Goal: Transaction & Acquisition: Purchase product/service

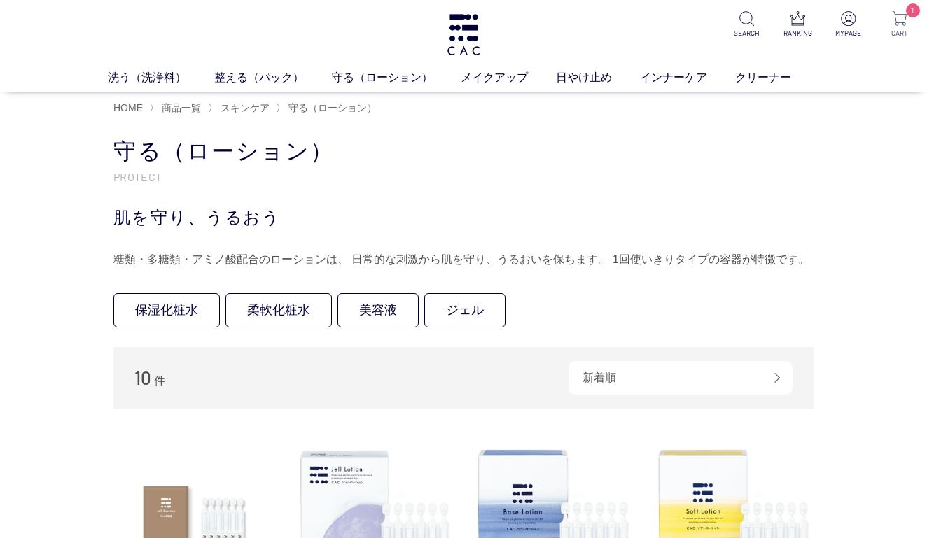
click at [898, 27] on p "1" at bounding box center [899, 19] width 33 height 17
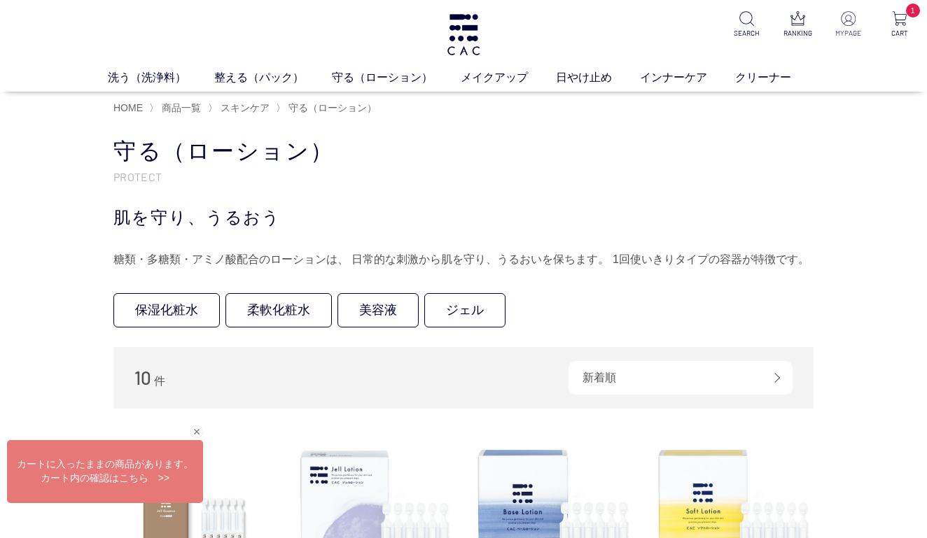
click at [842, 22] on img at bounding box center [848, 18] width 15 height 15
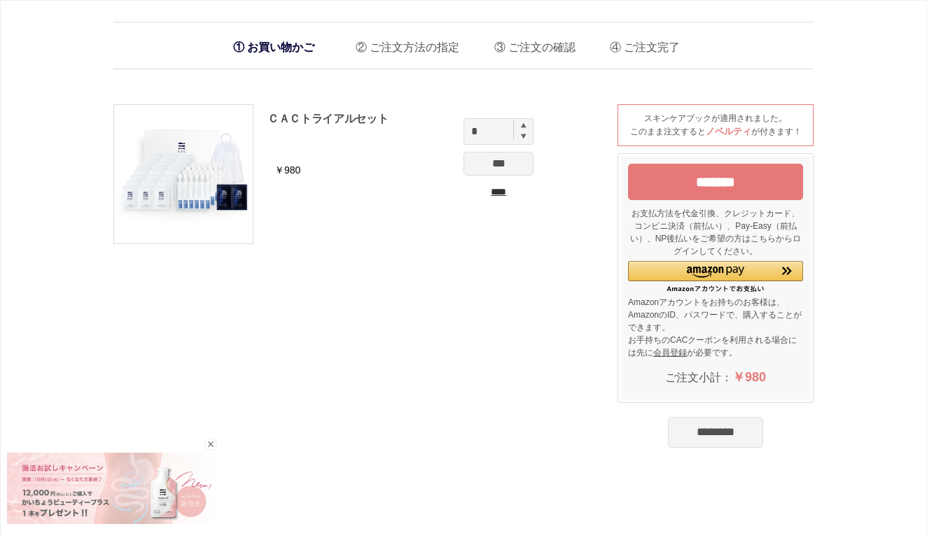
click at [641, 183] on input "*******" at bounding box center [715, 182] width 175 height 36
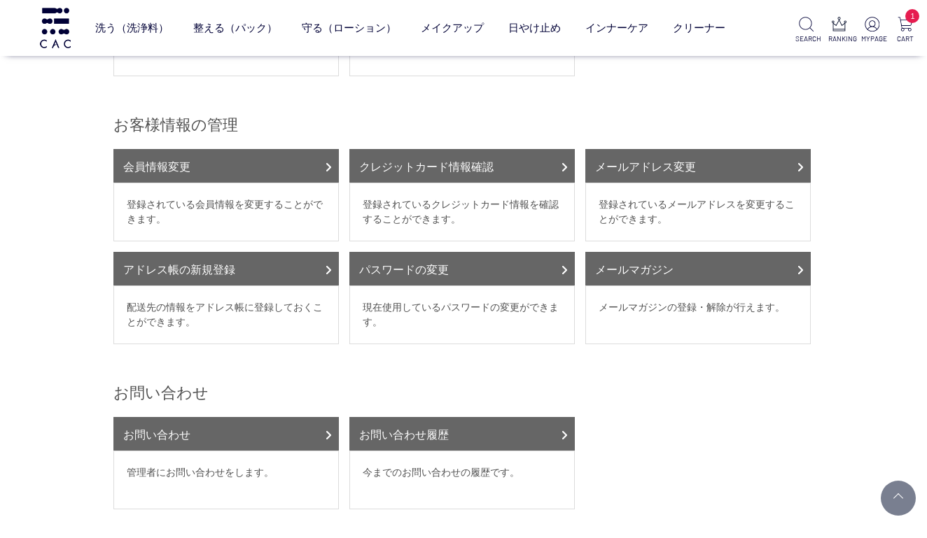
scroll to position [383, 0]
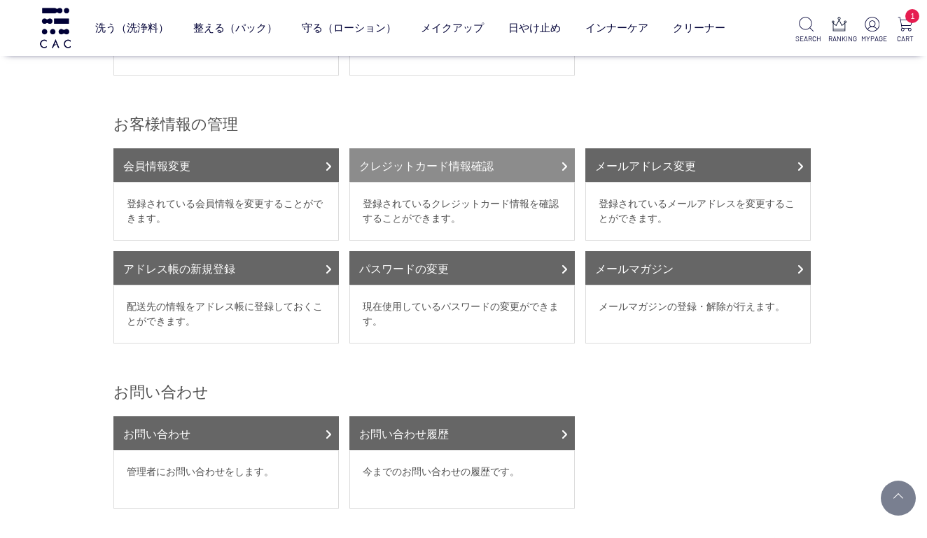
click at [437, 152] on link "クレジットカード情報確認" at bounding box center [461, 165] width 225 height 34
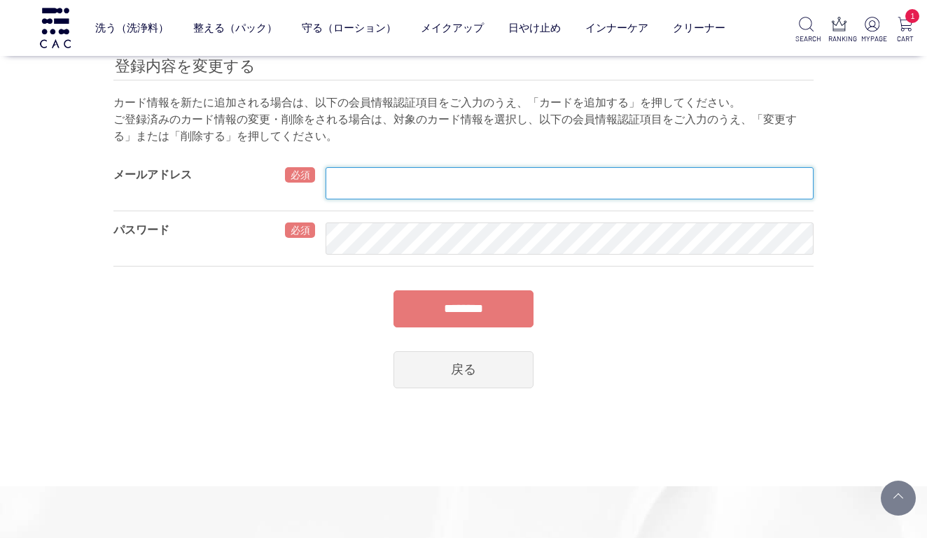
scroll to position [95, 0]
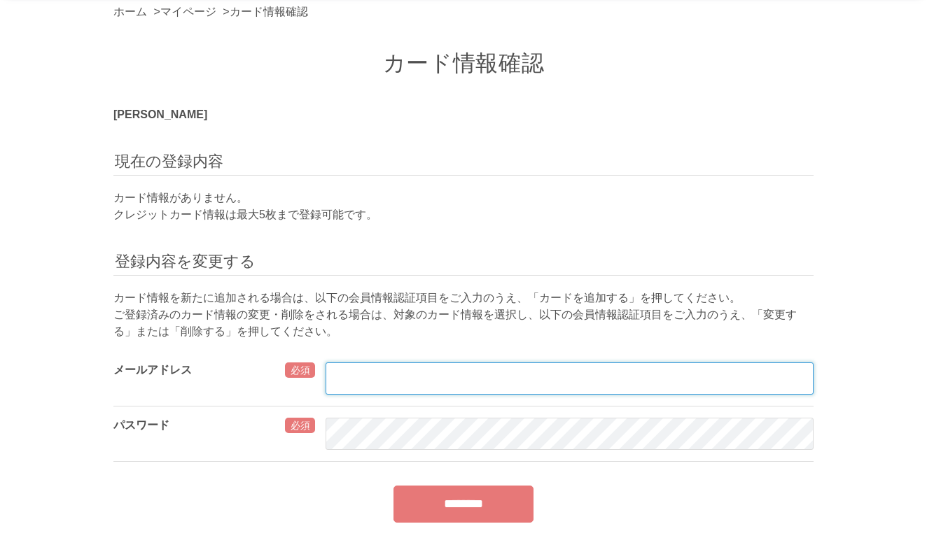
type input "**********"
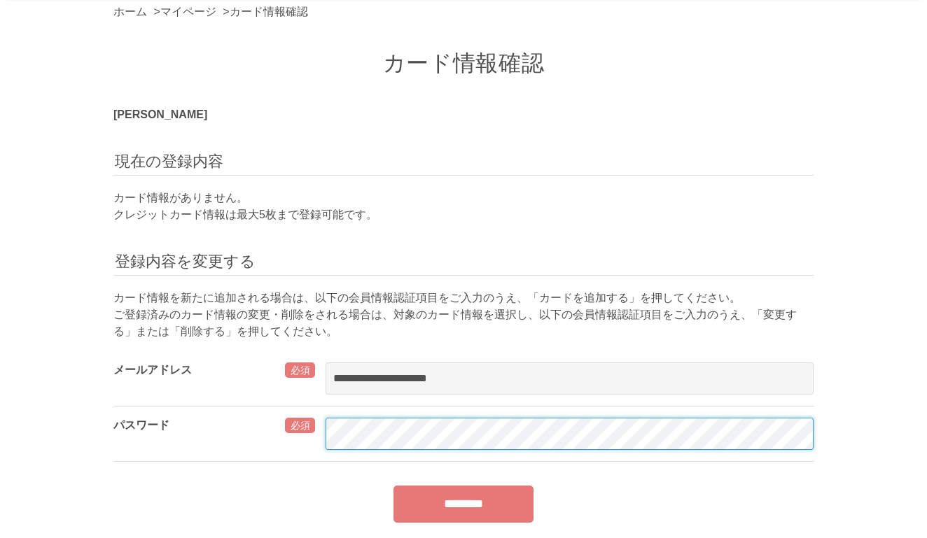
click at [463, 503] on input "********" at bounding box center [463, 504] width 140 height 37
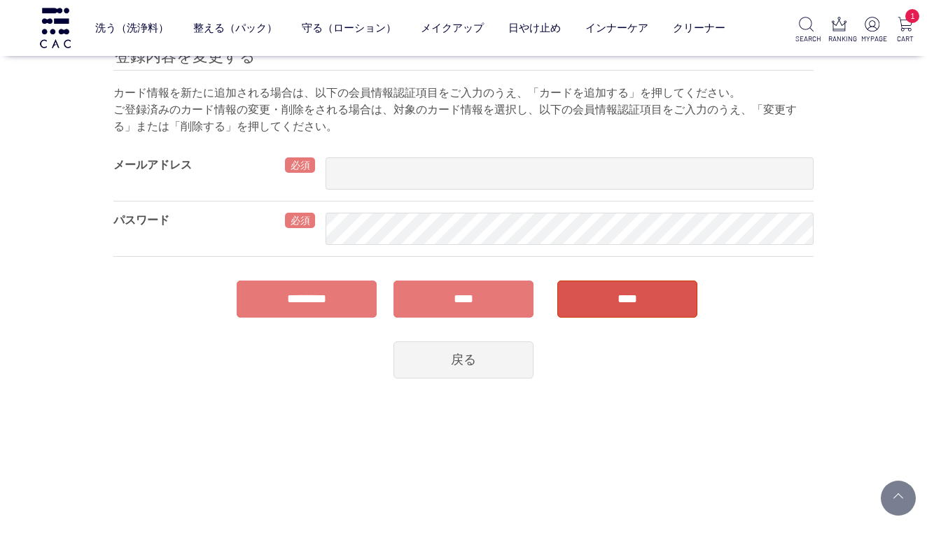
scroll to position [358, 0]
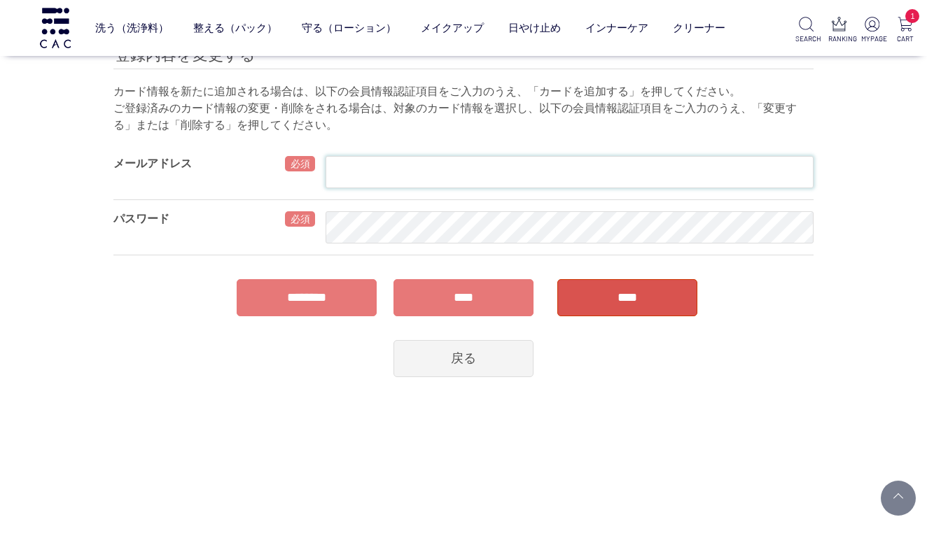
type input "**********"
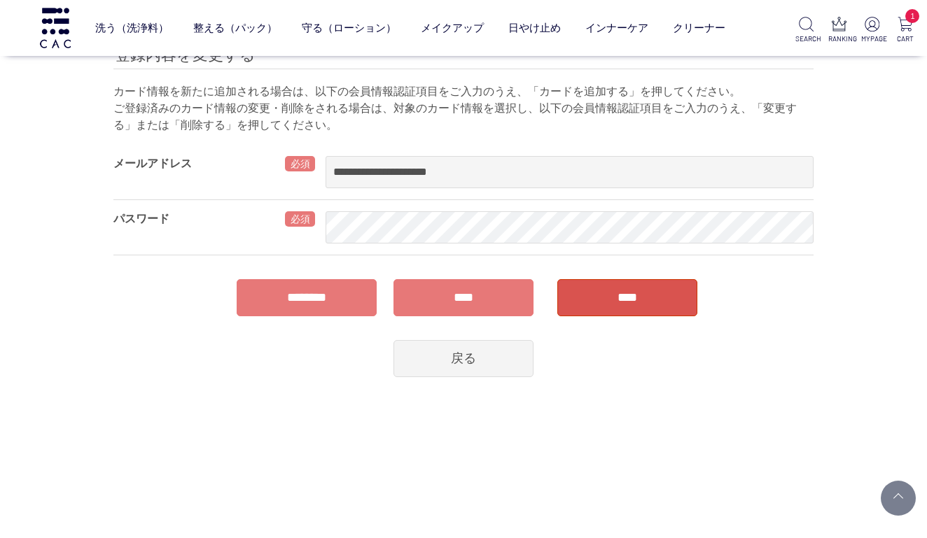
click at [457, 298] on input "****" at bounding box center [463, 297] width 140 height 37
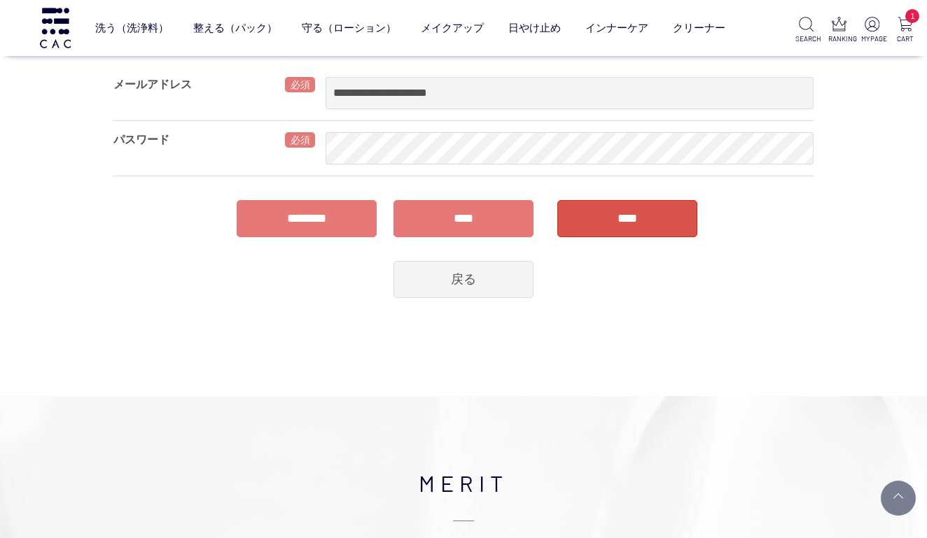
scroll to position [442, 0]
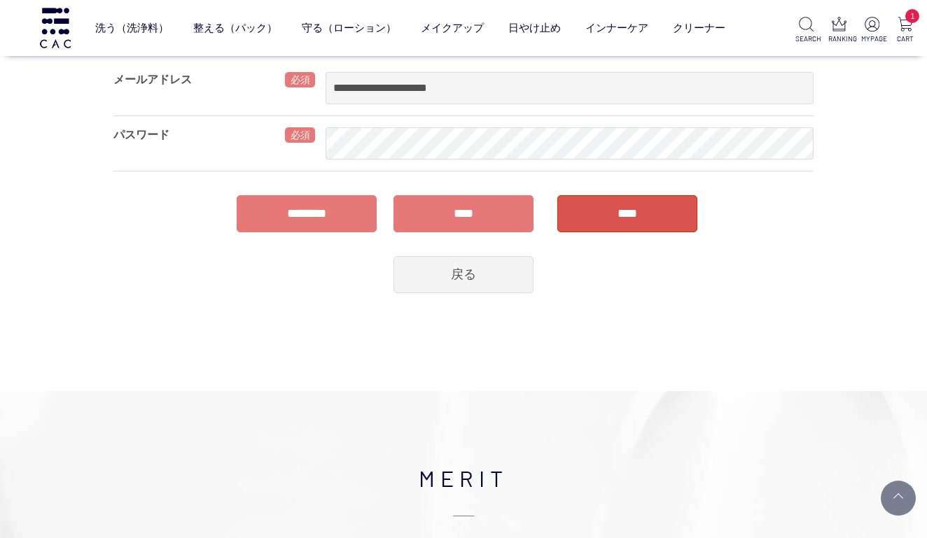
click at [426, 229] on input "****" at bounding box center [463, 213] width 140 height 37
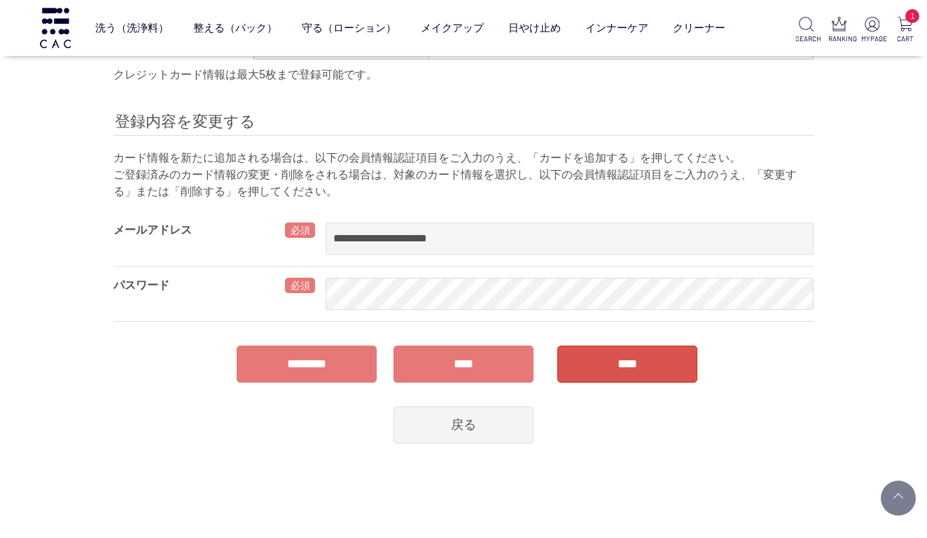
scroll to position [300, 0]
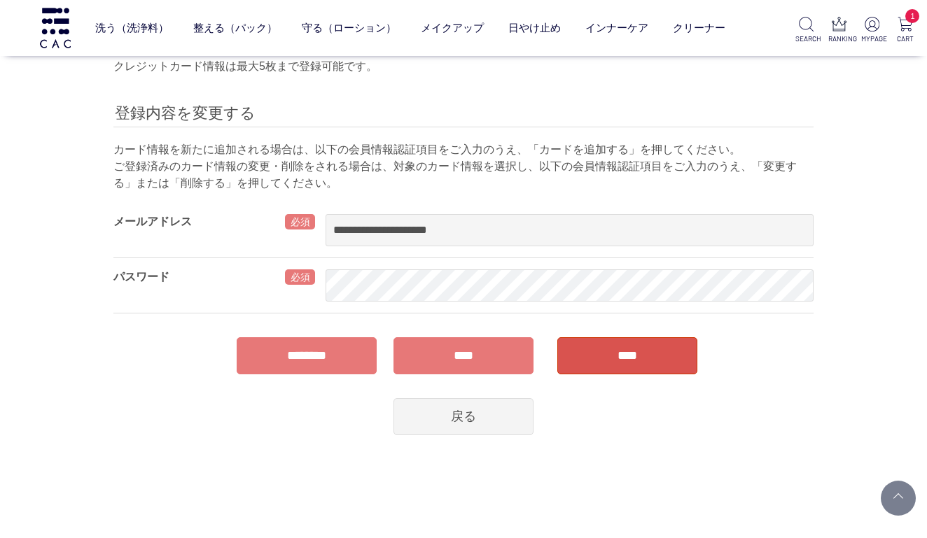
click at [437, 355] on input "****" at bounding box center [463, 355] width 140 height 37
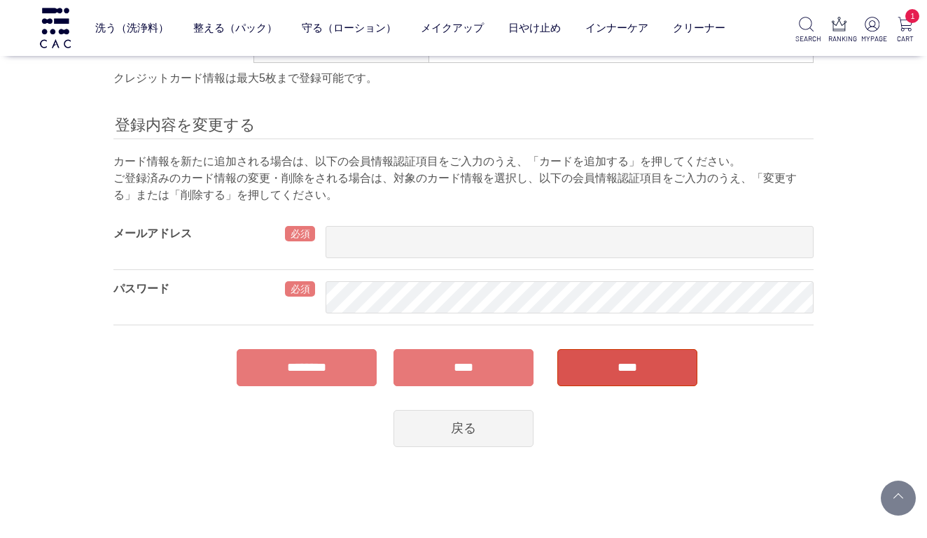
scroll to position [243, 0]
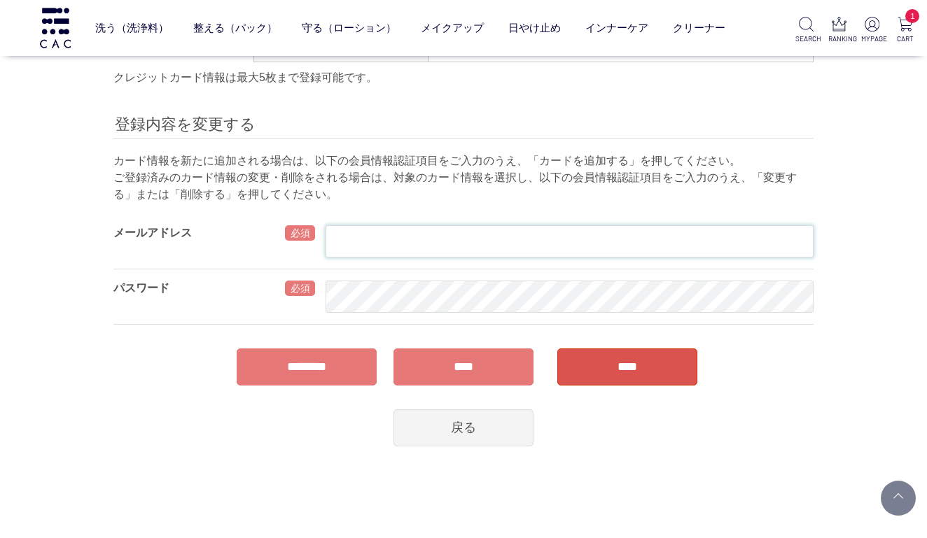
type input "**********"
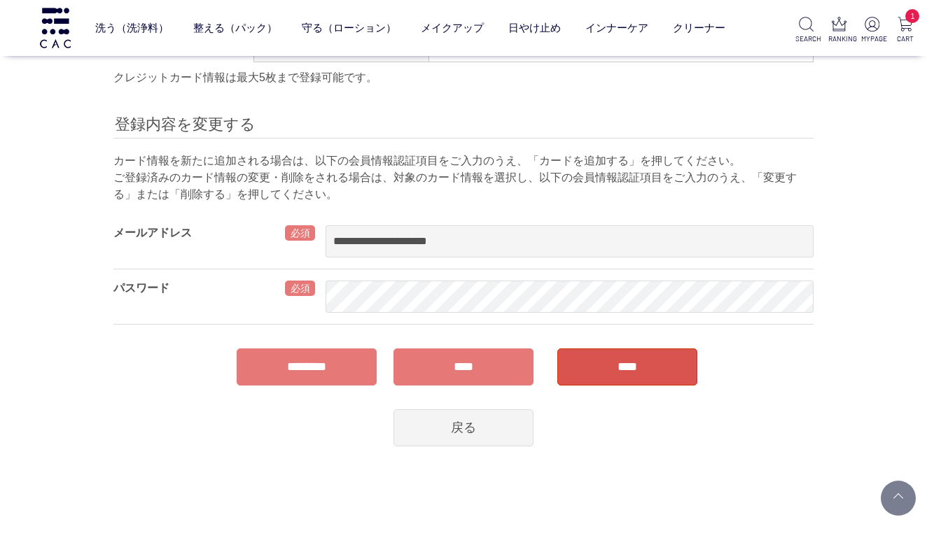
click at [321, 372] on input "********" at bounding box center [307, 367] width 140 height 37
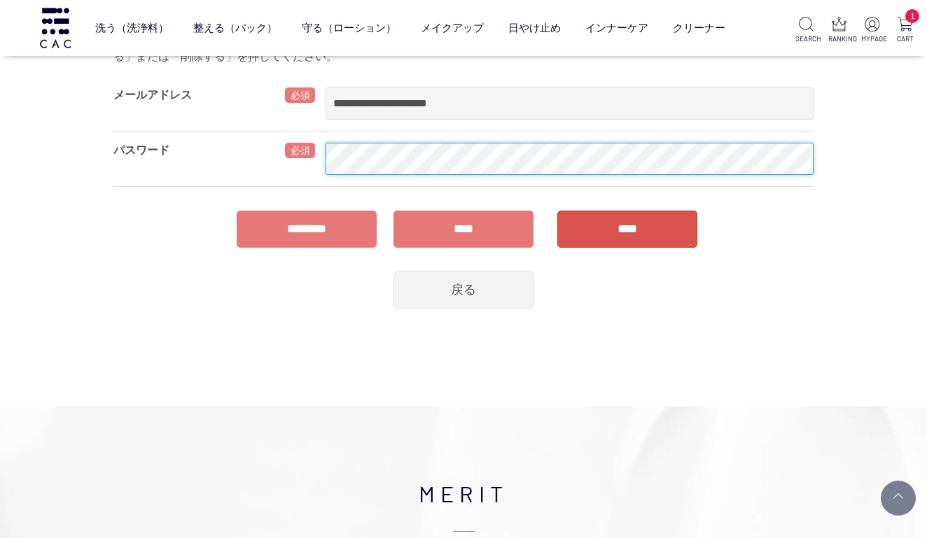
scroll to position [399, 0]
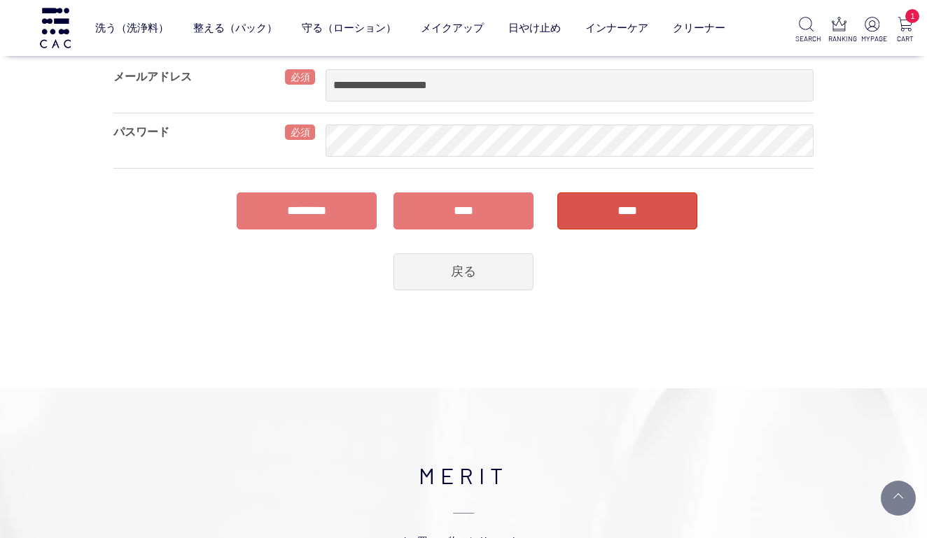
click at [459, 207] on input "****" at bounding box center [463, 211] width 140 height 37
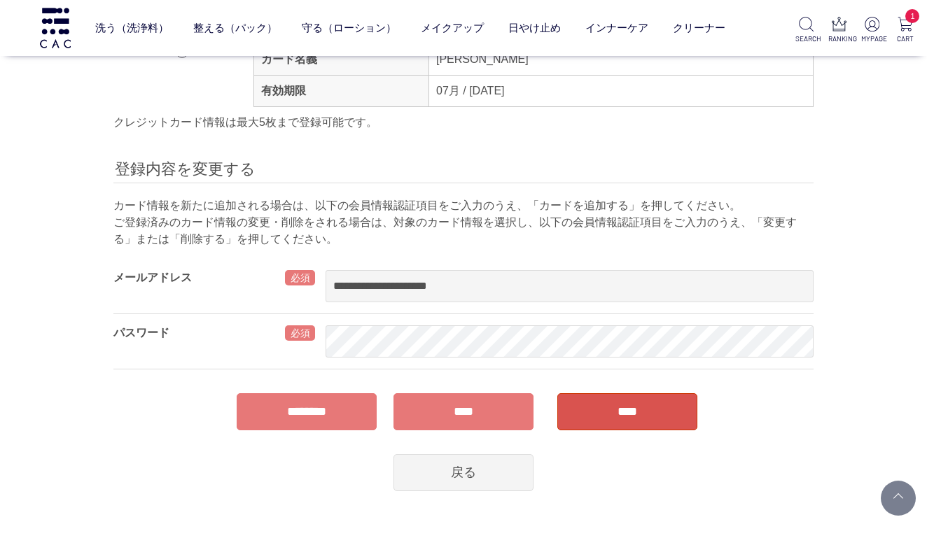
scroll to position [286, 0]
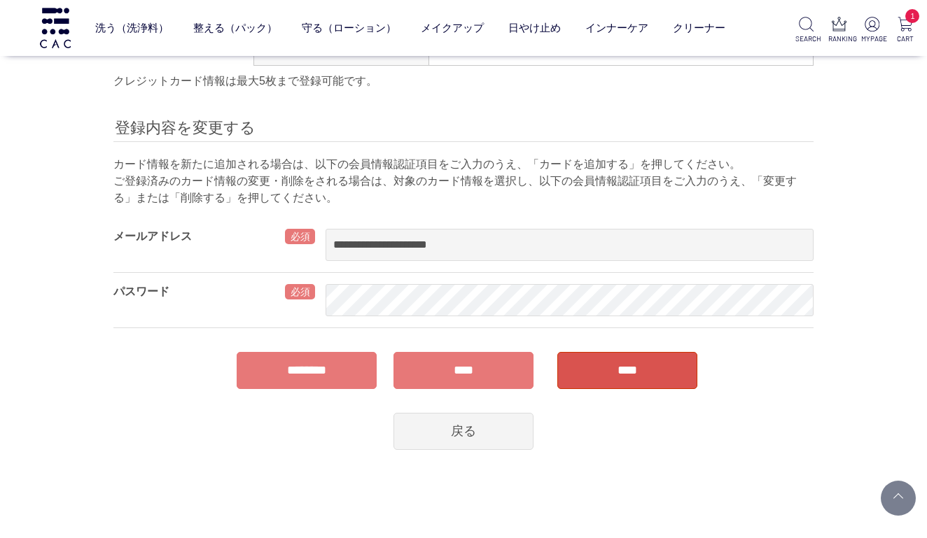
click at [181, 386] on div "******** **** **** 削除してよろしいですか？ ***** **" at bounding box center [463, 367] width 700 height 44
click at [424, 367] on input "****" at bounding box center [463, 370] width 140 height 37
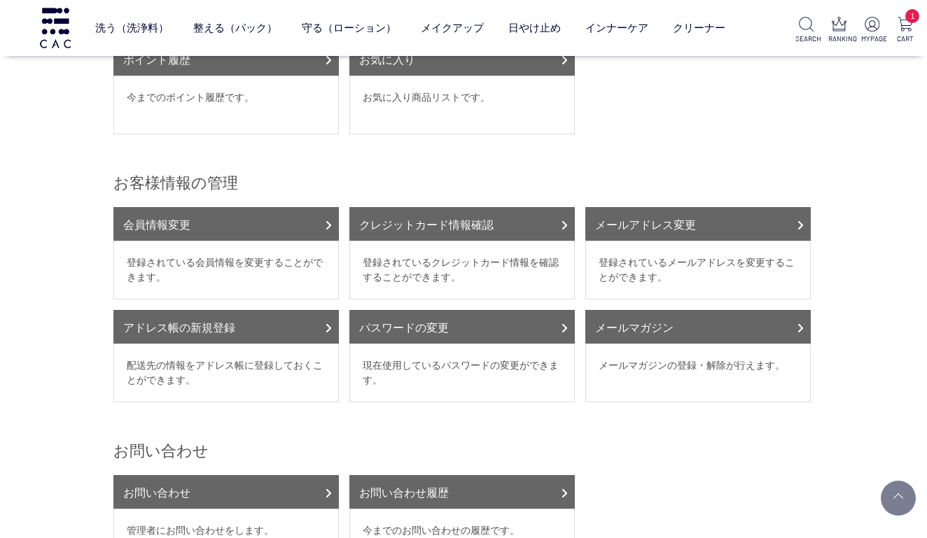
scroll to position [404, 0]
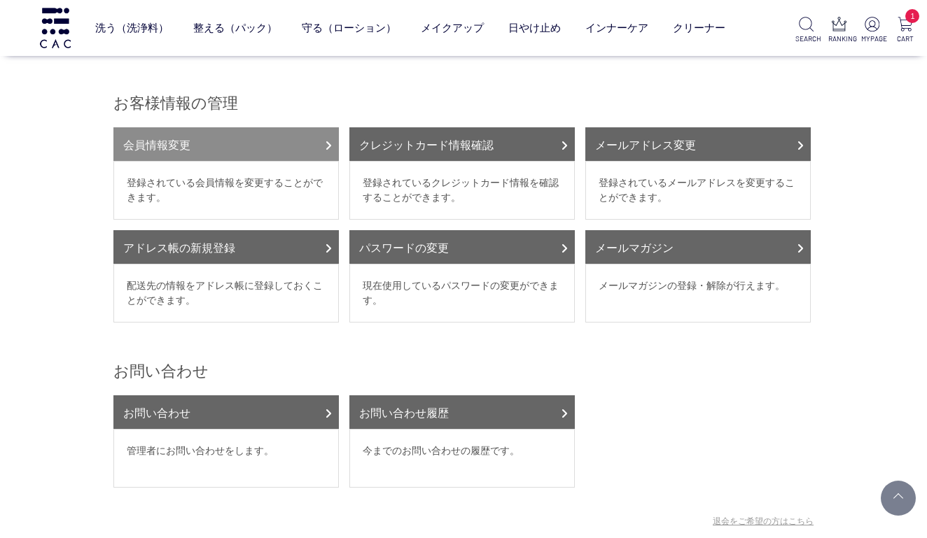
click at [222, 127] on link "会員情報変更" at bounding box center [225, 144] width 225 height 34
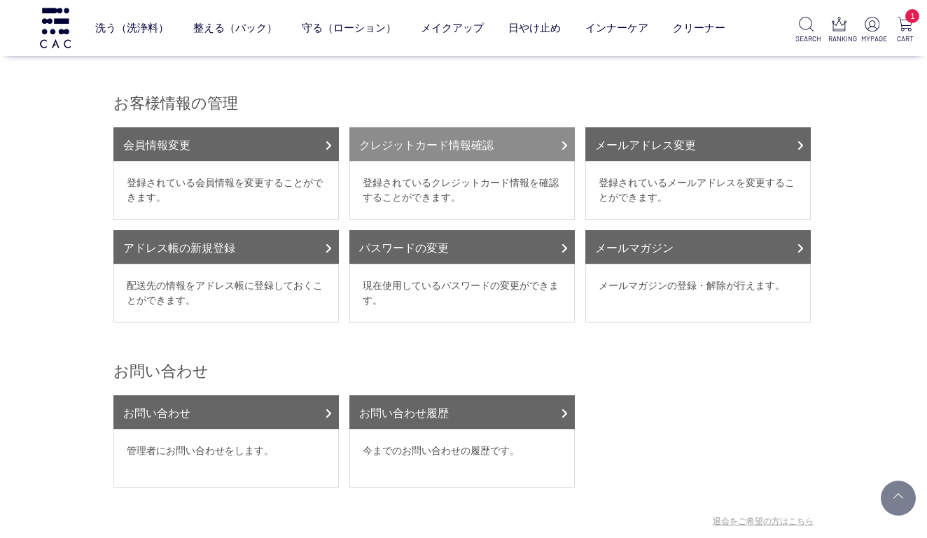
click at [438, 134] on link "クレジットカード情報確認" at bounding box center [461, 144] width 225 height 34
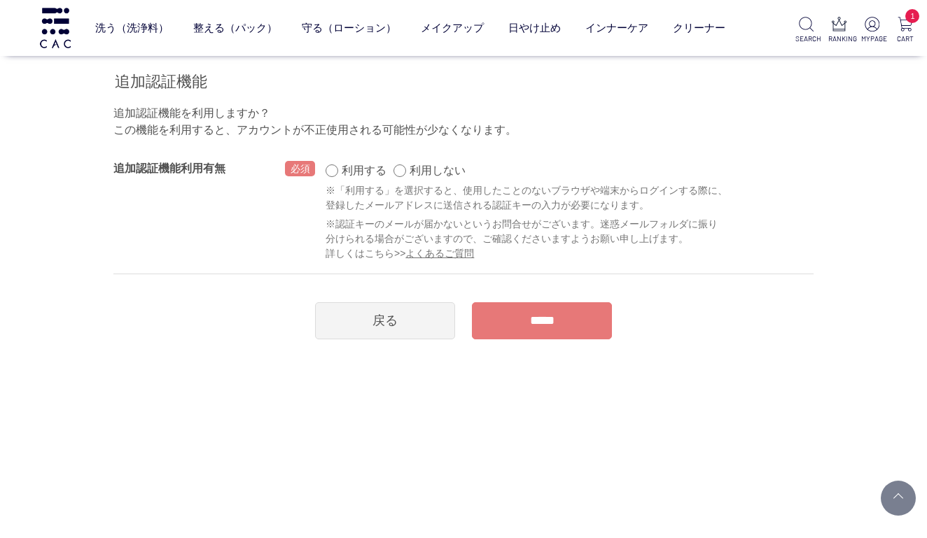
scroll to position [1075, 0]
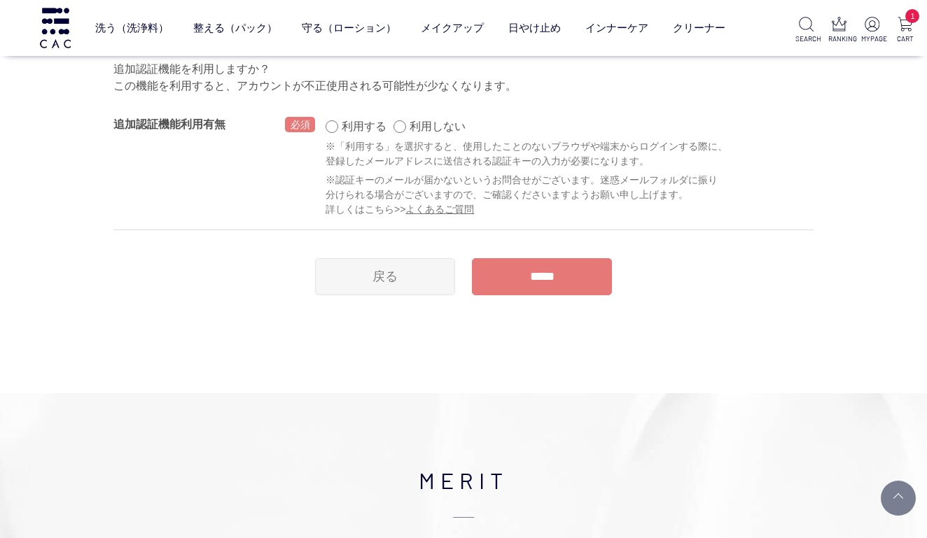
click at [344, 285] on link "戻る" at bounding box center [385, 276] width 140 height 37
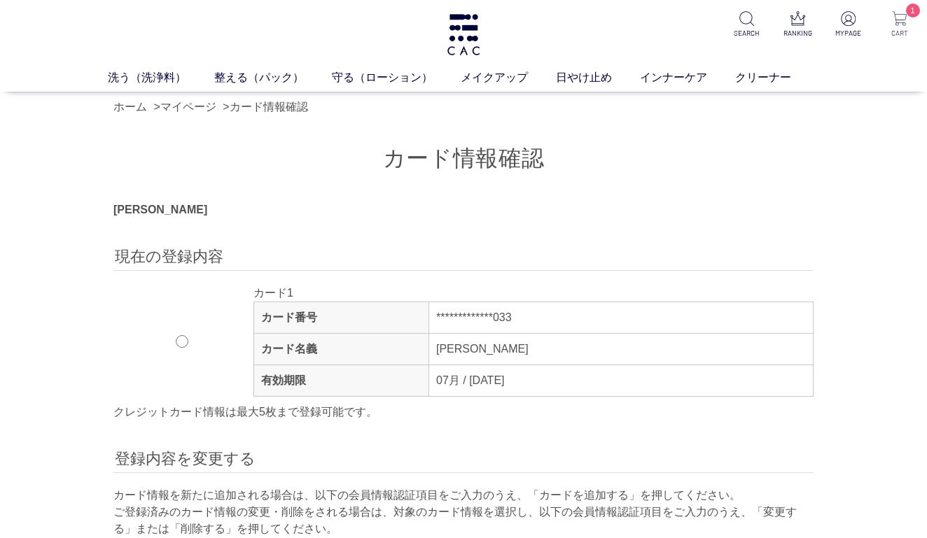
click at [898, 24] on img at bounding box center [899, 18] width 15 height 15
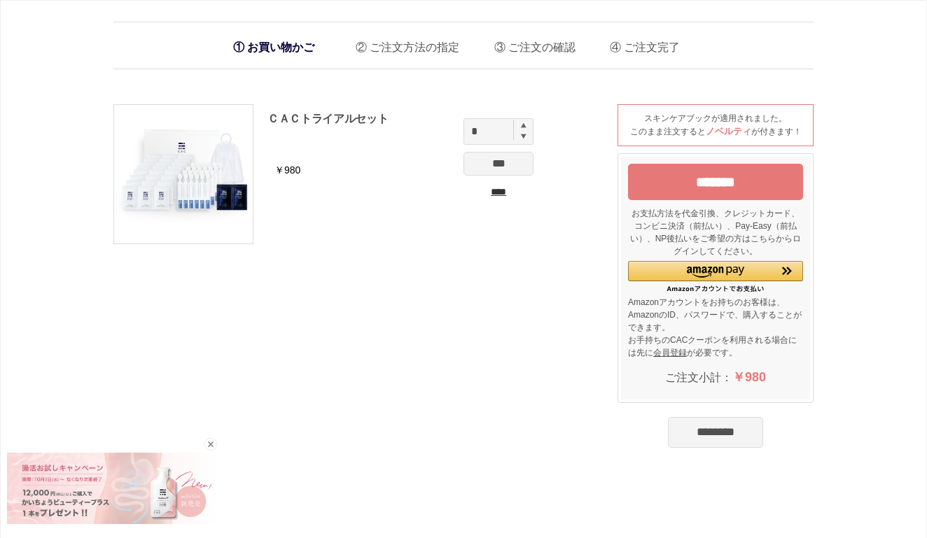
click at [731, 176] on input "*******" at bounding box center [715, 182] width 175 height 36
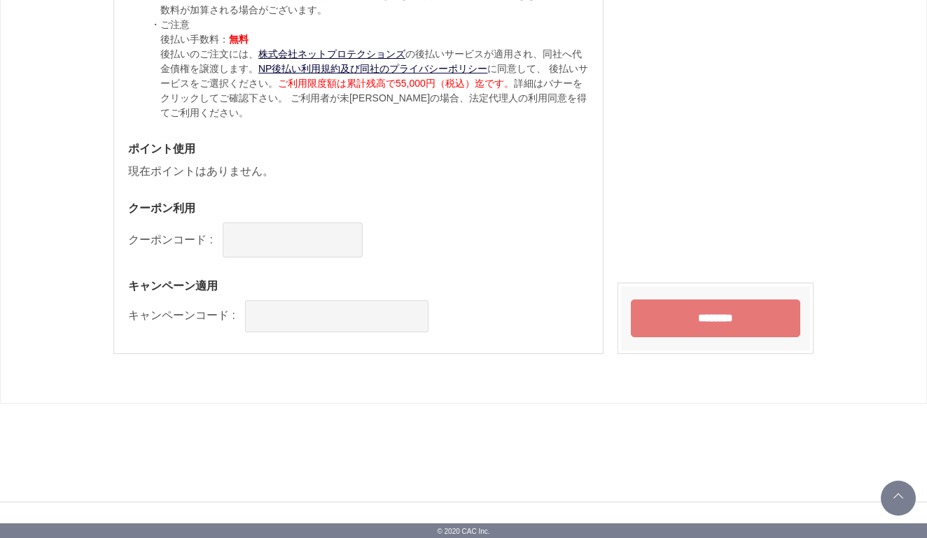
scroll to position [1270, 0]
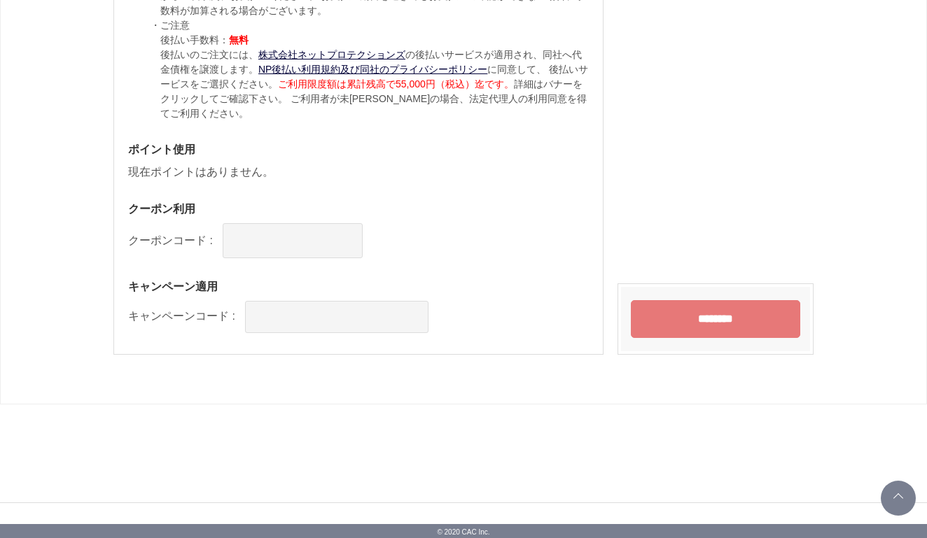
click at [674, 312] on input "********" at bounding box center [715, 319] width 169 height 38
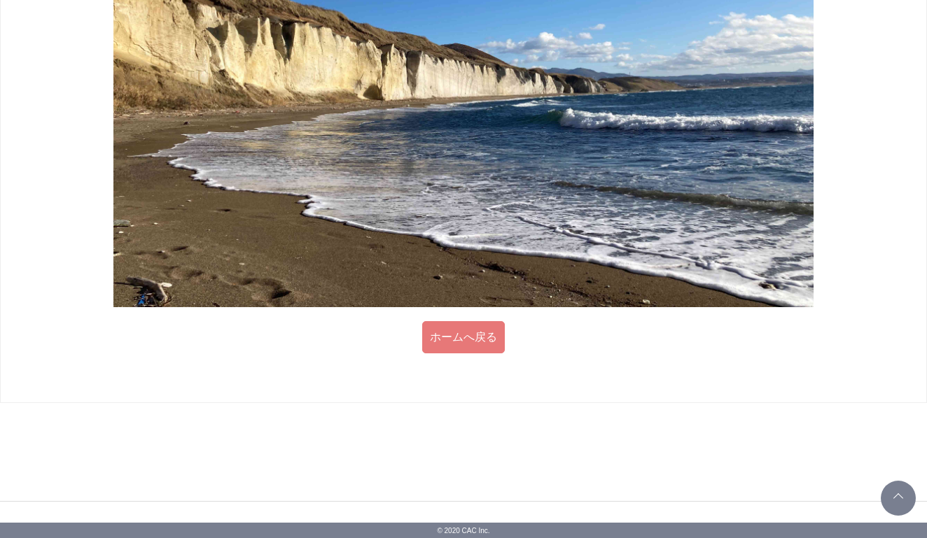
scroll to position [884, 0]
click at [445, 347] on link "ホームへ戻る" at bounding box center [463, 337] width 83 height 32
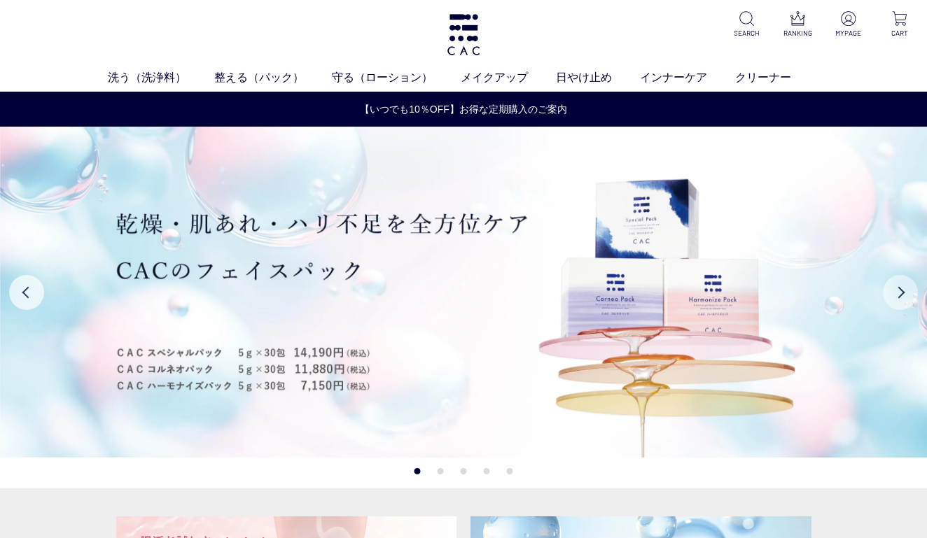
click at [896, 289] on button "Next" at bounding box center [900, 292] width 35 height 35
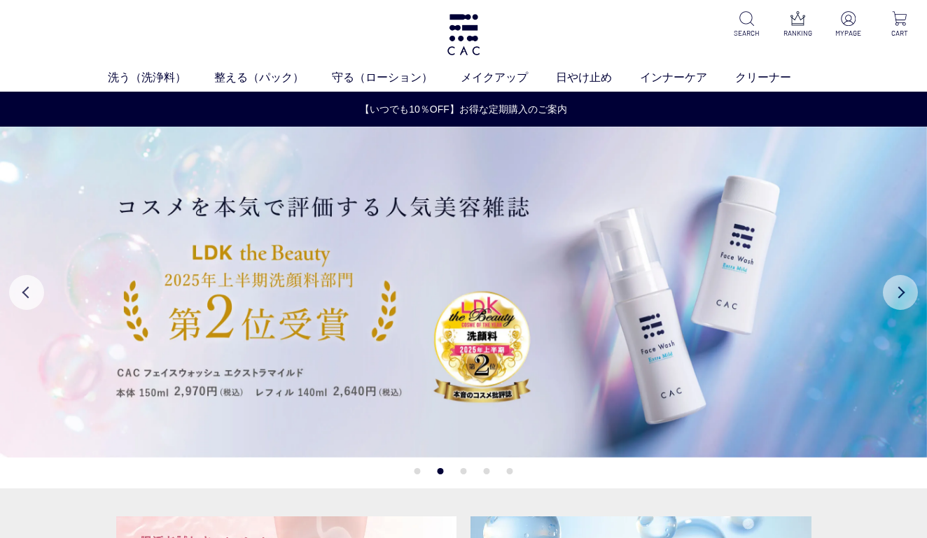
click at [896, 291] on button "Next" at bounding box center [900, 292] width 35 height 35
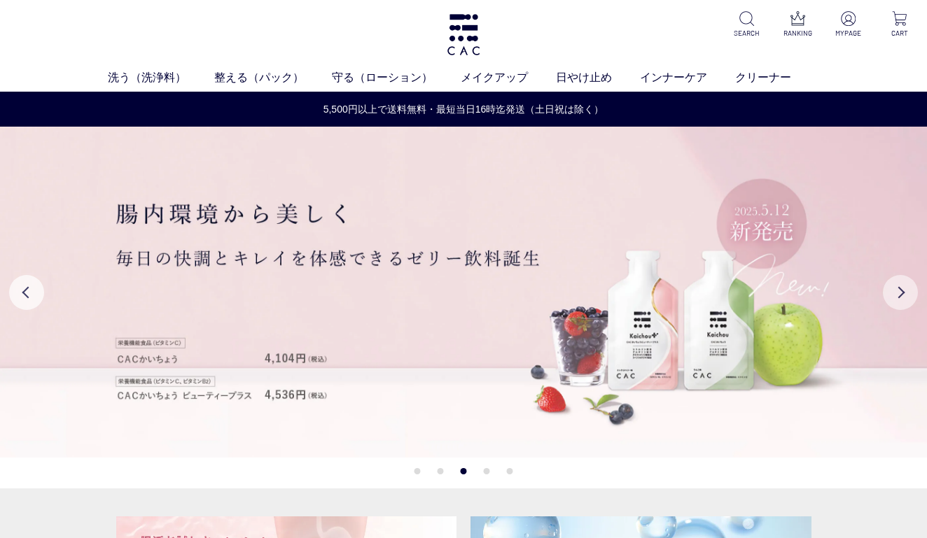
click at [896, 291] on button "Next" at bounding box center [900, 292] width 35 height 35
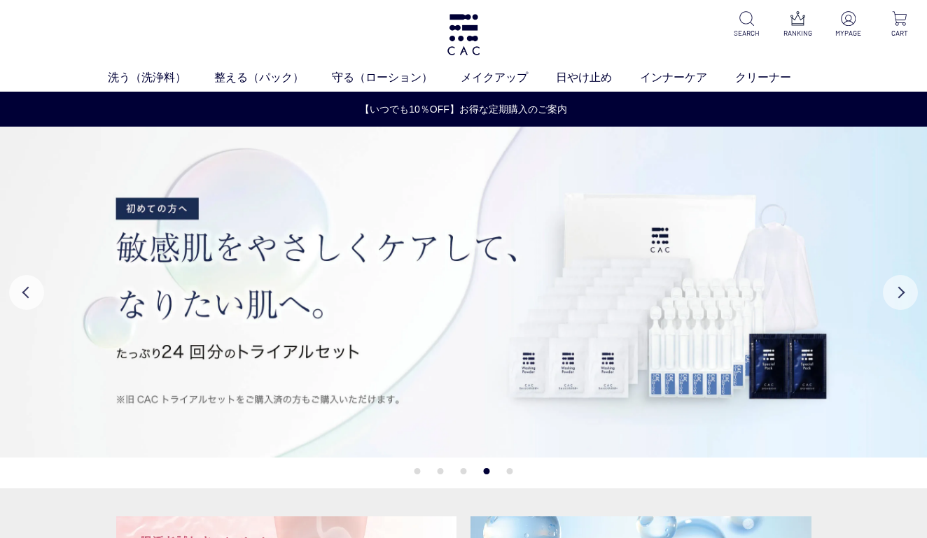
click at [896, 291] on button "Next" at bounding box center [900, 292] width 35 height 35
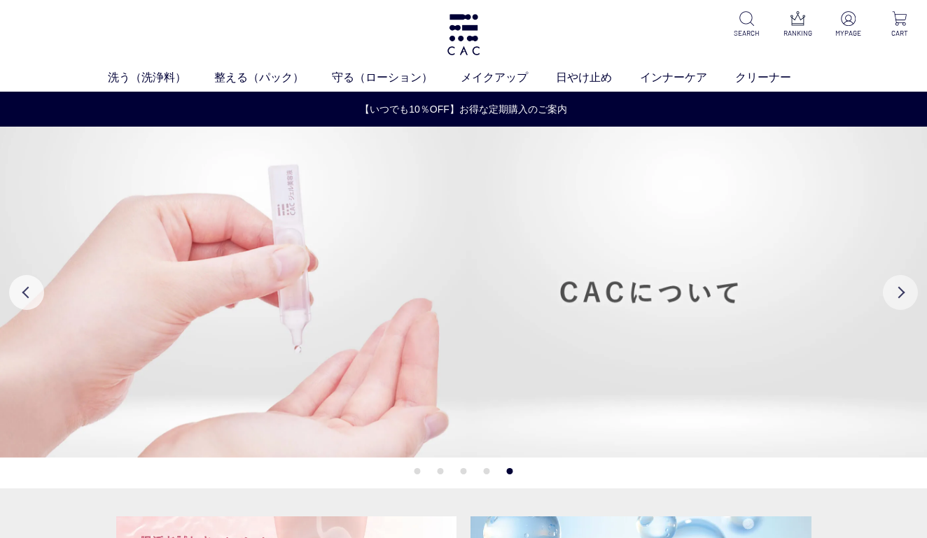
click at [896, 291] on button "Next" at bounding box center [900, 292] width 35 height 35
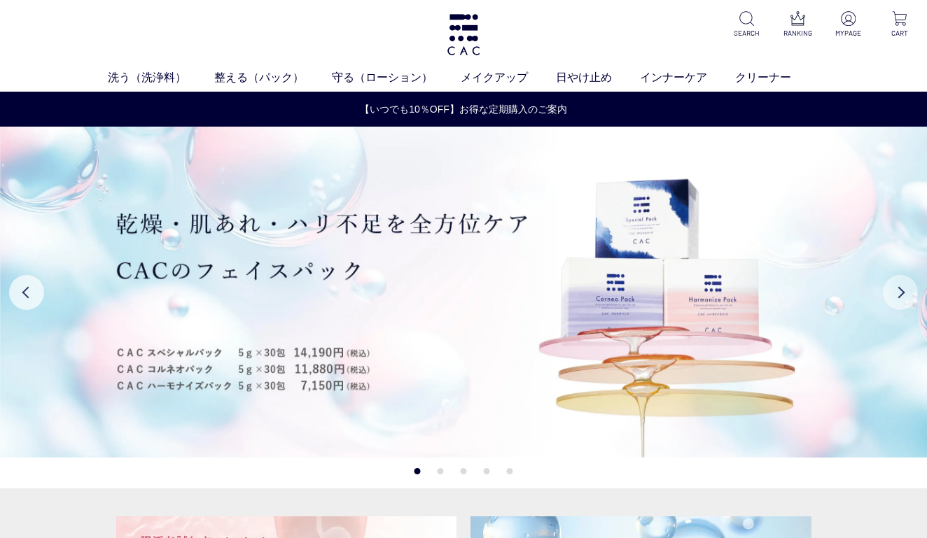
click at [896, 291] on button "Next" at bounding box center [900, 292] width 35 height 35
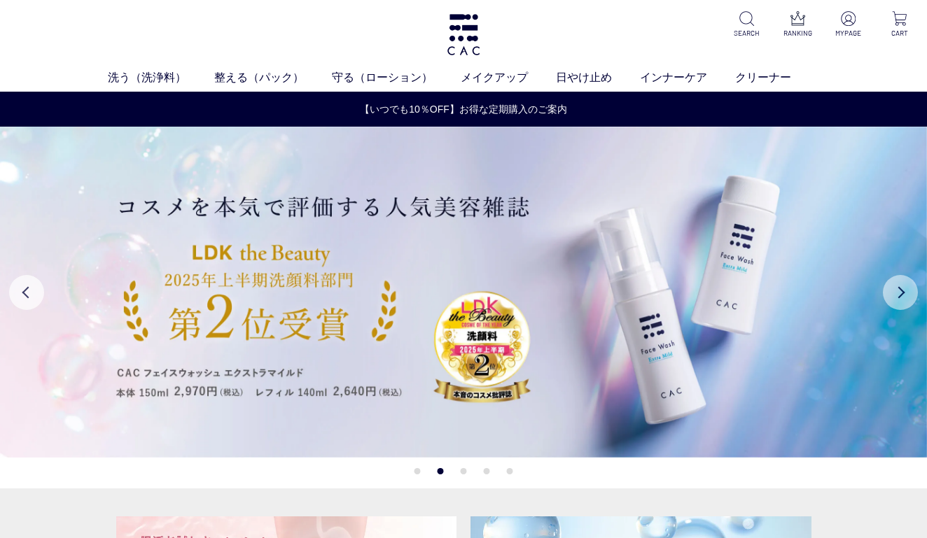
click at [896, 291] on button "Next" at bounding box center [900, 292] width 35 height 35
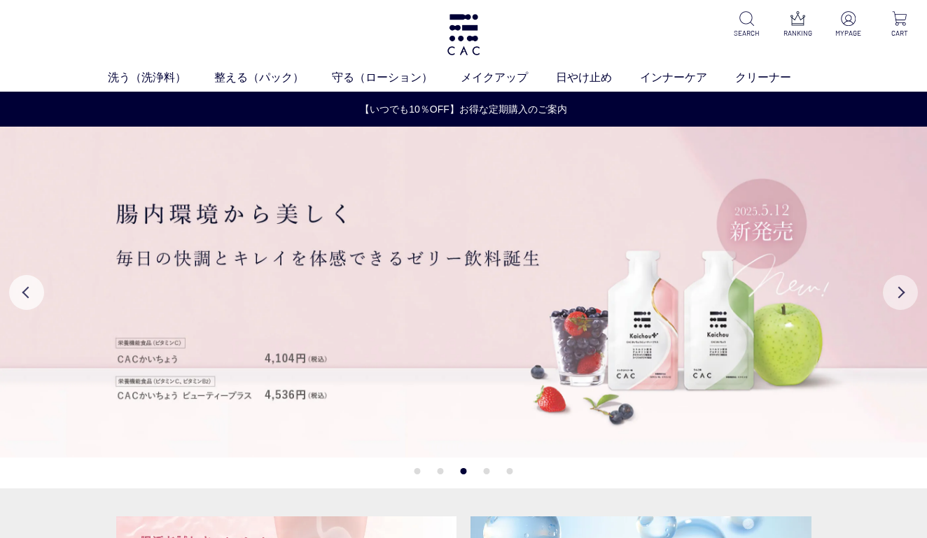
click at [896, 291] on button "Next" at bounding box center [900, 292] width 35 height 35
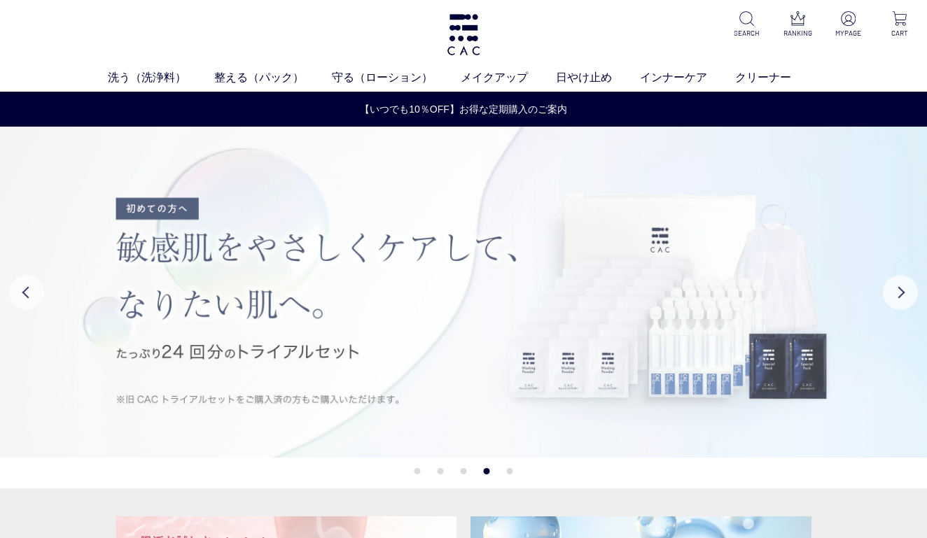
click at [604, 321] on img at bounding box center [463, 292] width 927 height 331
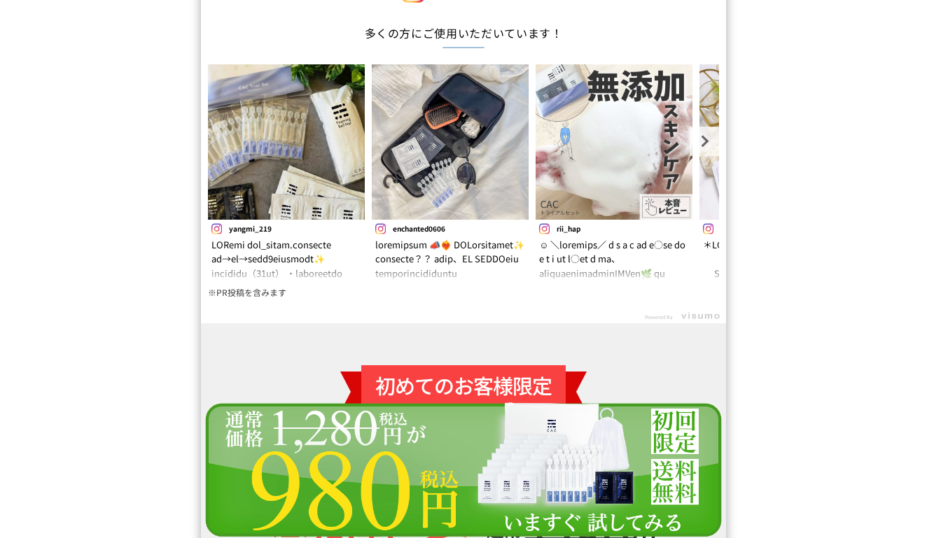
scroll to position [1, 0]
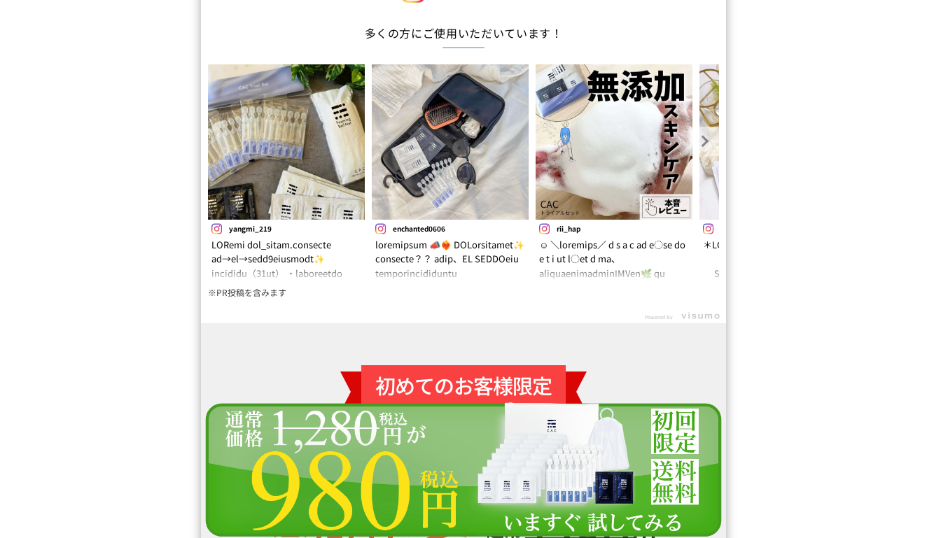
click at [705, 156] on link "Next" at bounding box center [704, 141] width 29 height 29
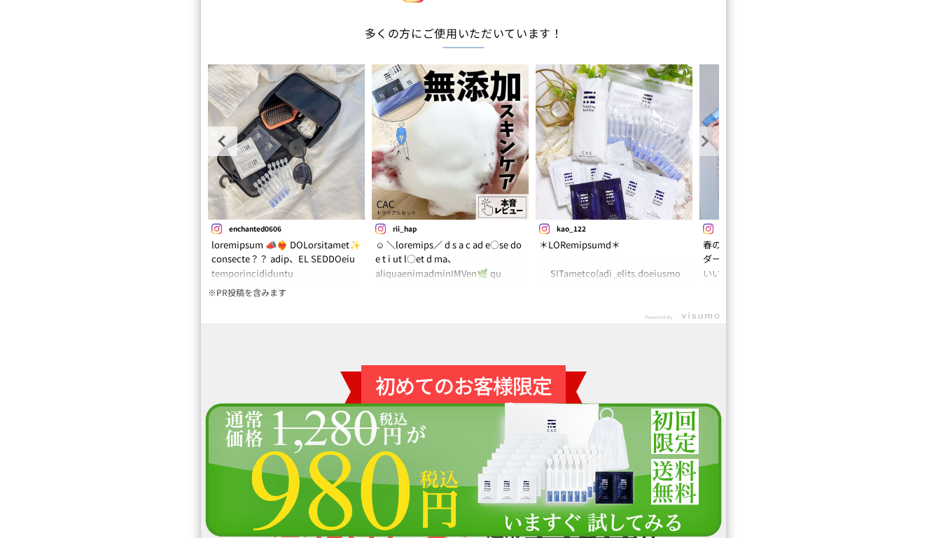
click at [705, 156] on link "Next" at bounding box center [704, 141] width 29 height 29
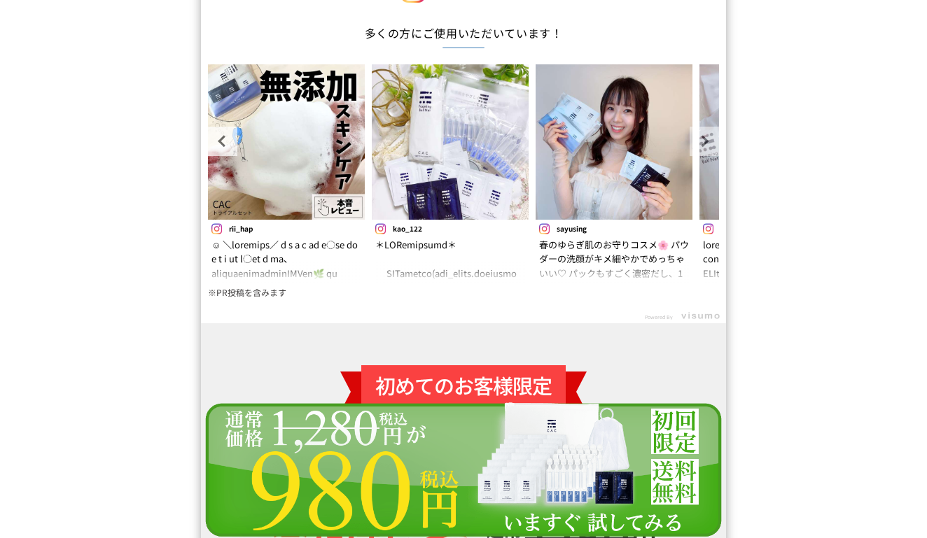
click at [705, 156] on link "Next" at bounding box center [704, 141] width 29 height 29
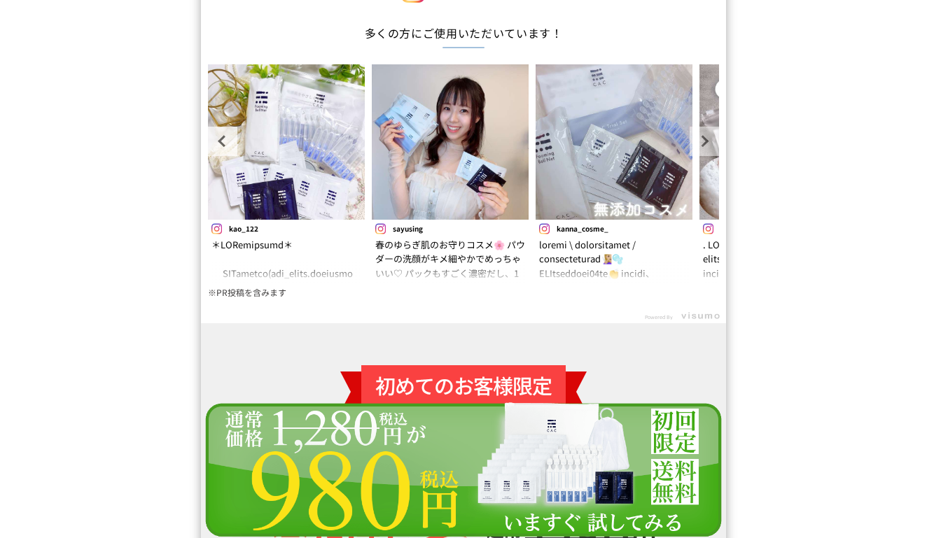
click at [705, 156] on link "Next" at bounding box center [704, 141] width 29 height 29
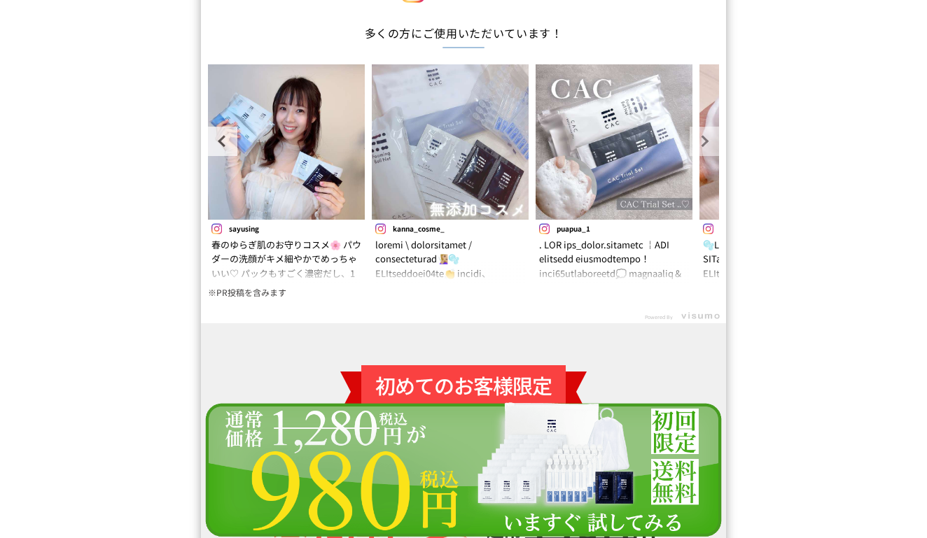
click at [705, 156] on link "Next" at bounding box center [704, 141] width 29 height 29
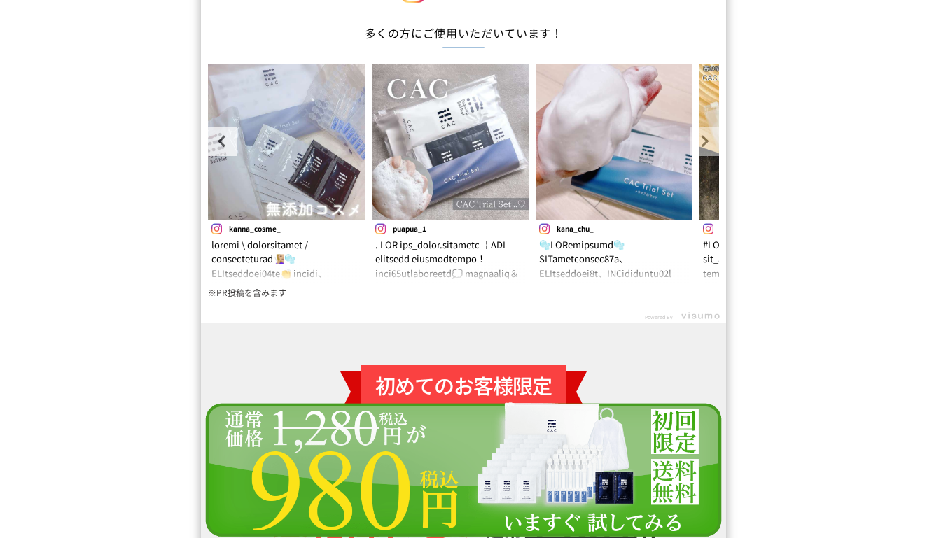
click at [705, 156] on link "Next" at bounding box center [704, 141] width 29 height 29
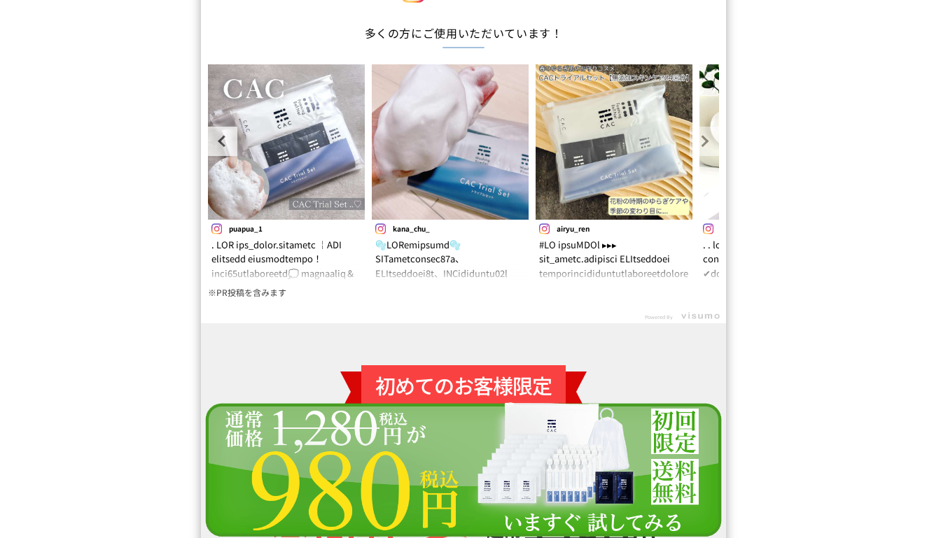
click at [705, 156] on link "Next" at bounding box center [704, 141] width 29 height 29
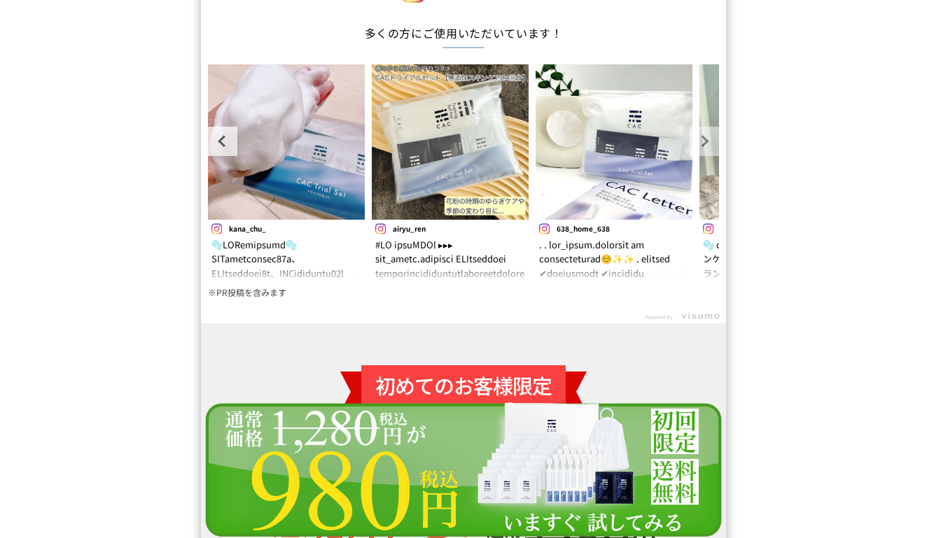
click at [705, 156] on link "Next" at bounding box center [704, 141] width 29 height 29
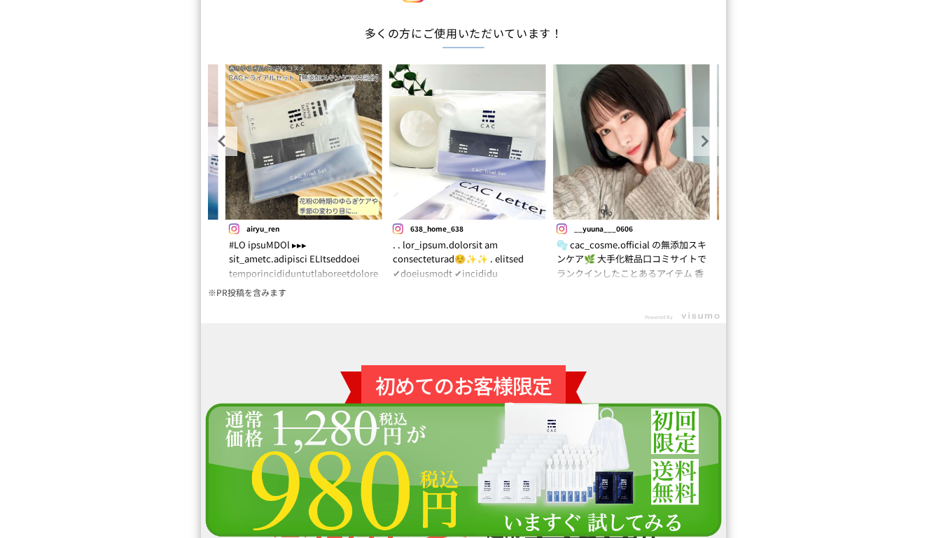
click at [705, 156] on link "Next" at bounding box center [704, 141] width 29 height 29
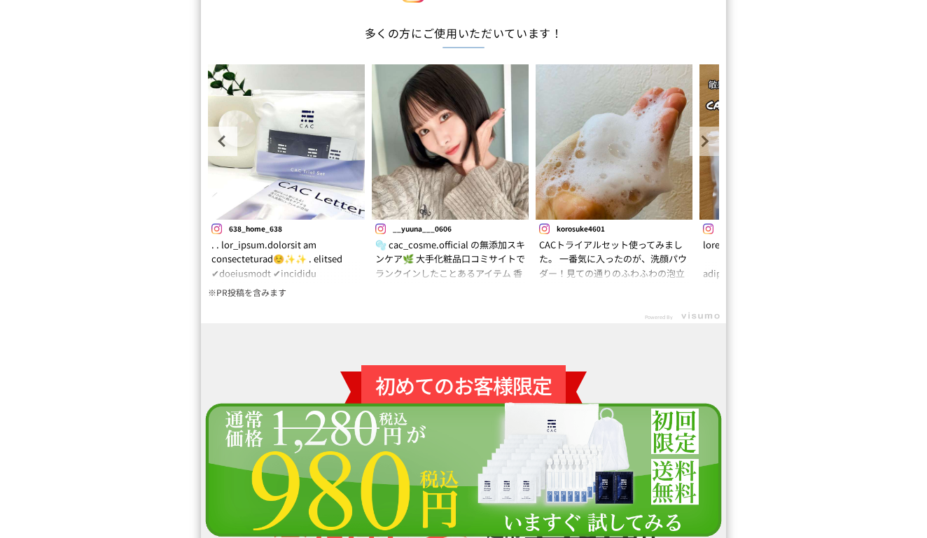
click at [705, 156] on link "Next" at bounding box center [704, 141] width 29 height 29
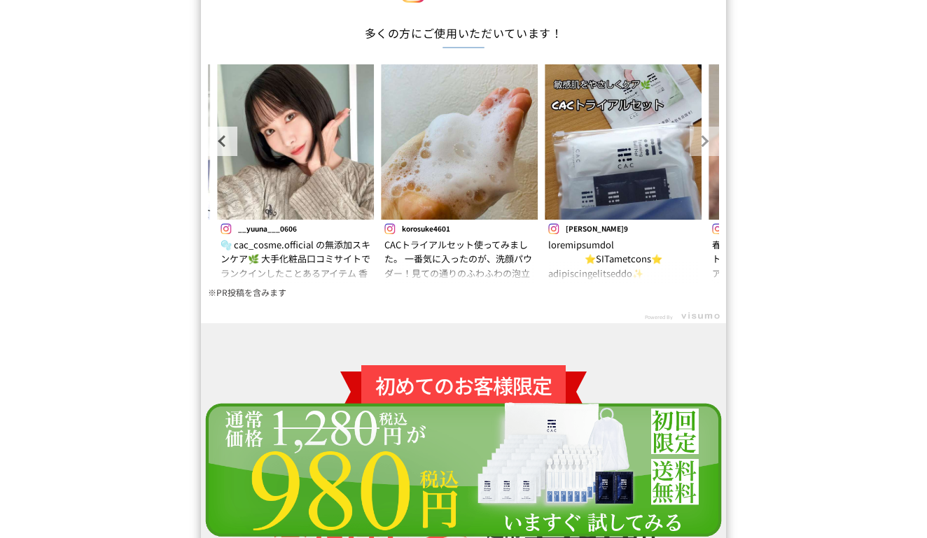
click at [705, 156] on link "Next" at bounding box center [704, 141] width 29 height 29
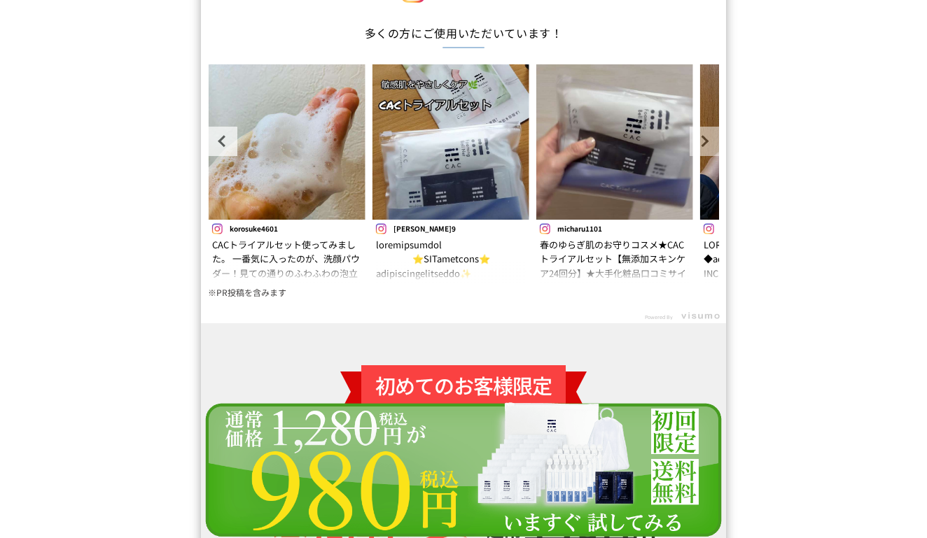
click at [705, 156] on link "Next" at bounding box center [704, 141] width 29 height 29
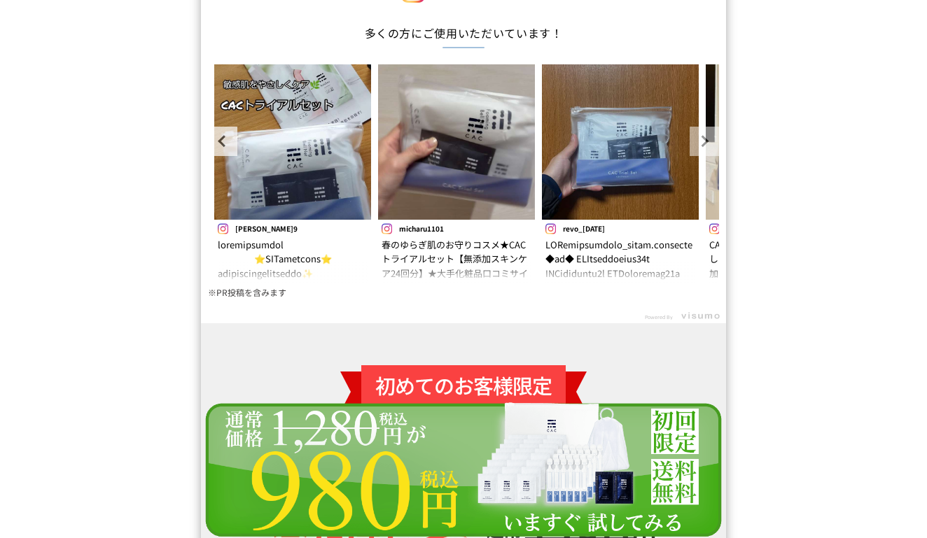
click at [705, 156] on link "Next" at bounding box center [704, 141] width 29 height 29
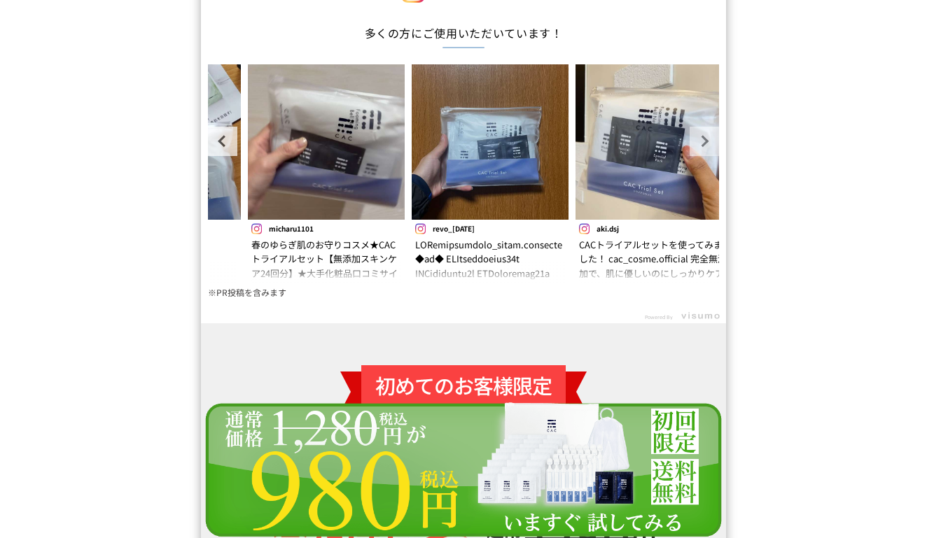
click at [705, 156] on link "Next" at bounding box center [704, 141] width 29 height 29
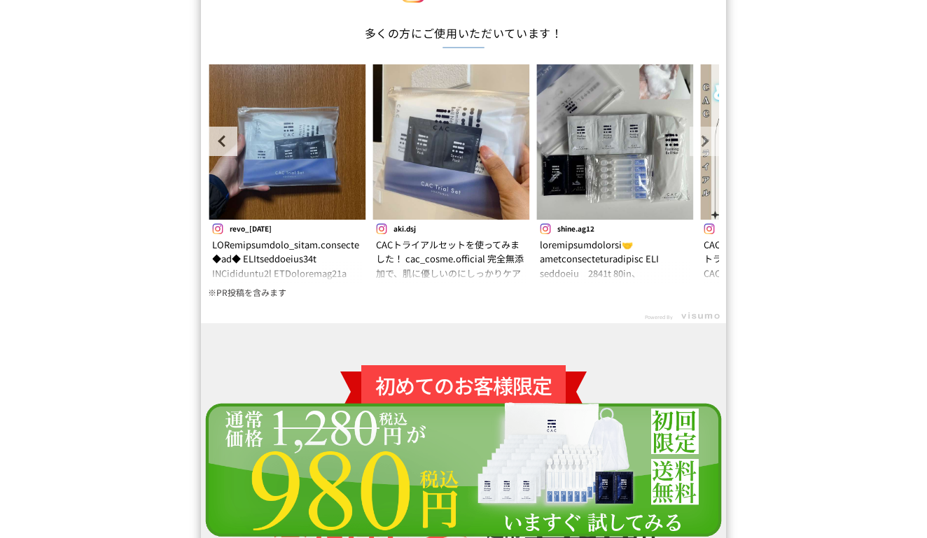
click at [705, 156] on link "Next" at bounding box center [704, 141] width 29 height 29
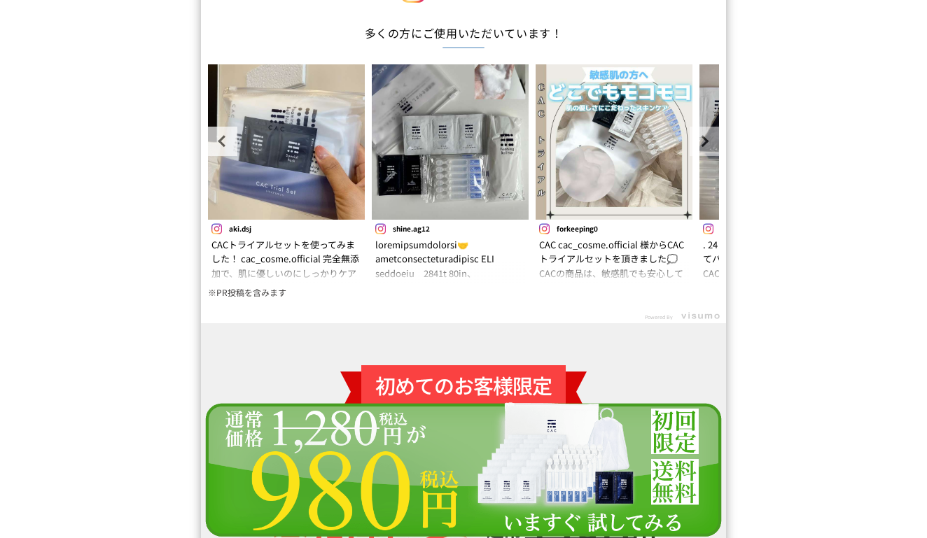
click at [705, 156] on link "Next" at bounding box center [704, 141] width 29 height 29
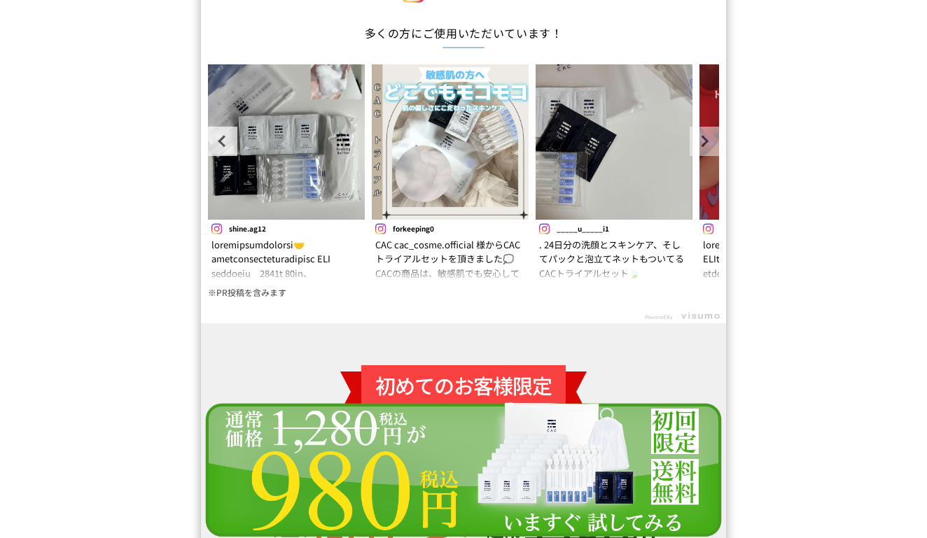
click at [705, 156] on link "Next" at bounding box center [704, 141] width 29 height 29
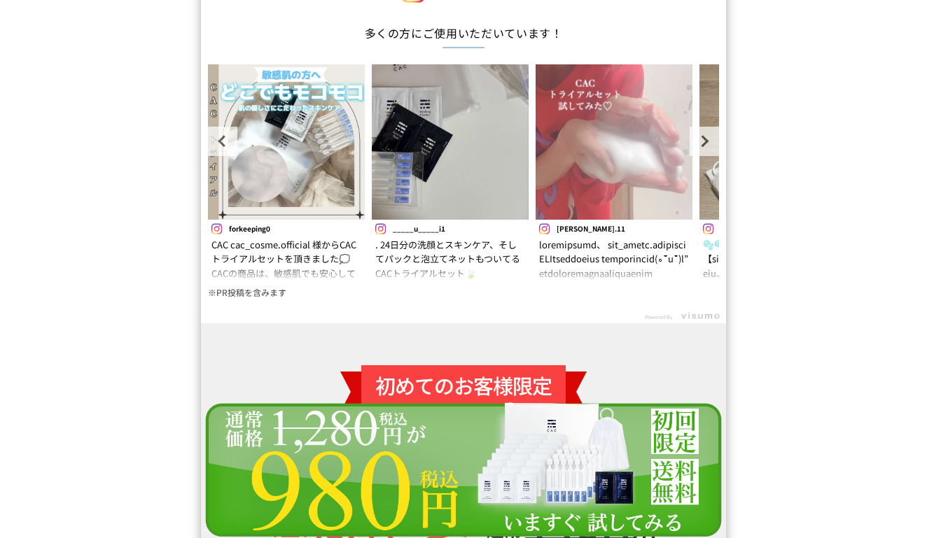
click at [609, 189] on img at bounding box center [614, 141] width 157 height 157
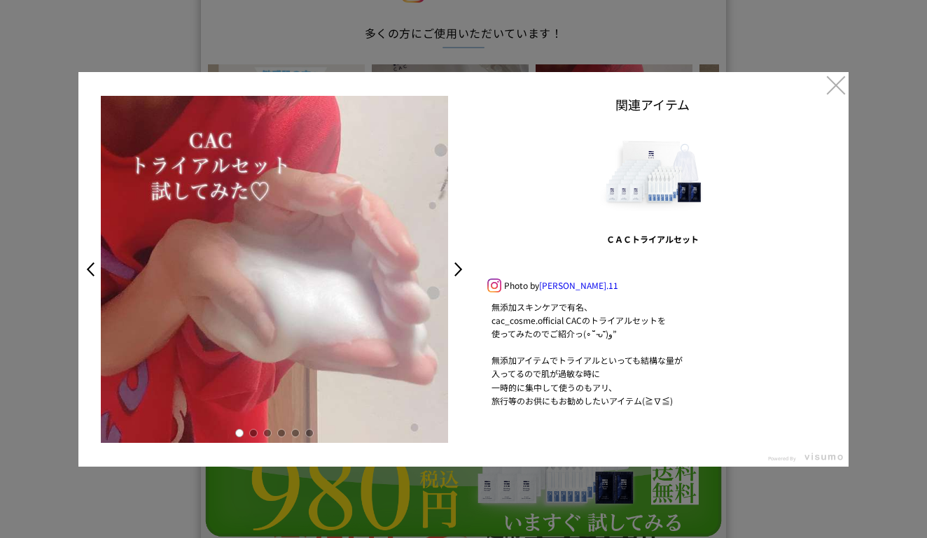
click at [456, 265] on link ">" at bounding box center [462, 269] width 20 height 25
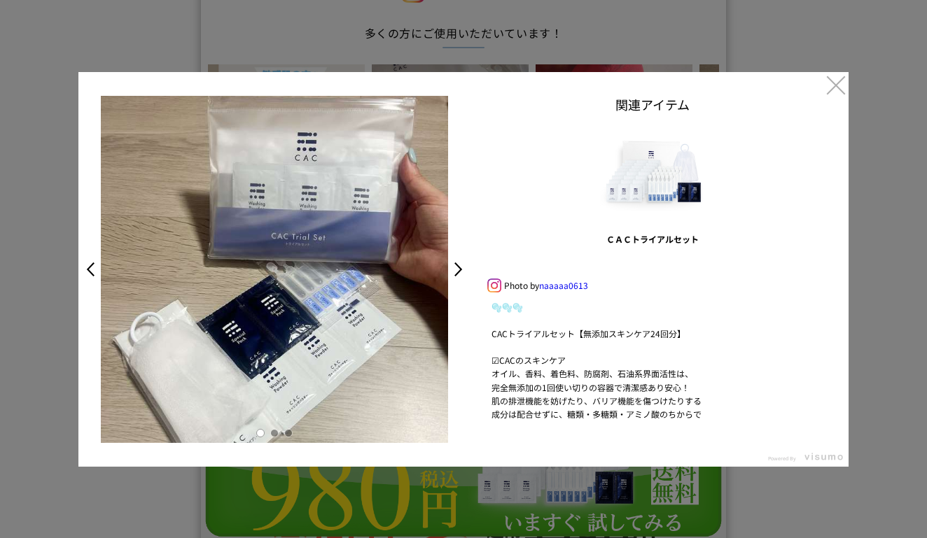
click at [456, 265] on link ">" at bounding box center [462, 269] width 20 height 25
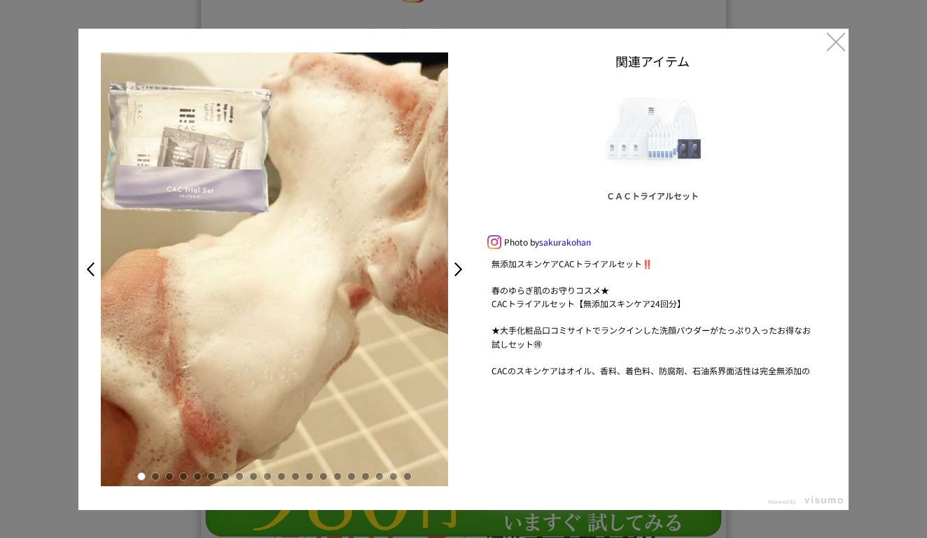
click at [456, 265] on link ">" at bounding box center [462, 269] width 20 height 25
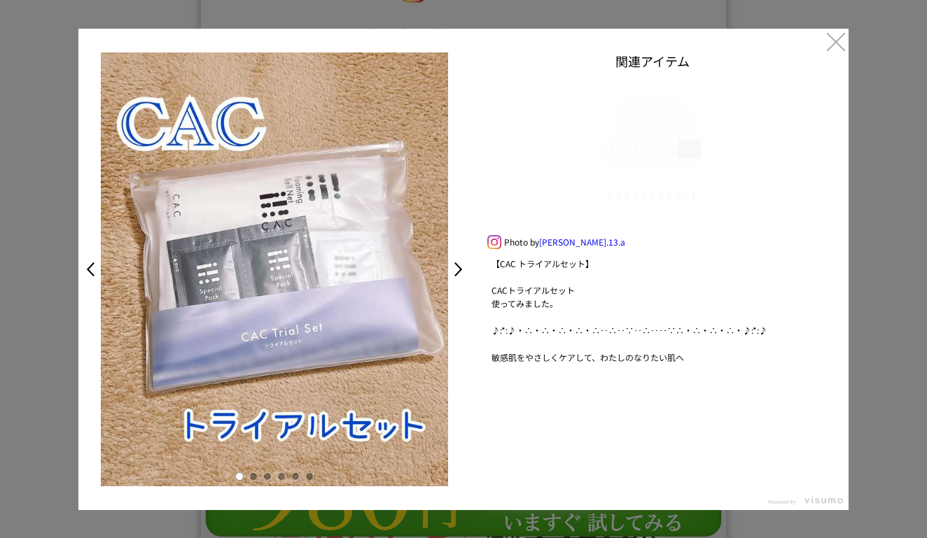
click at [456, 265] on link ">" at bounding box center [462, 269] width 20 height 25
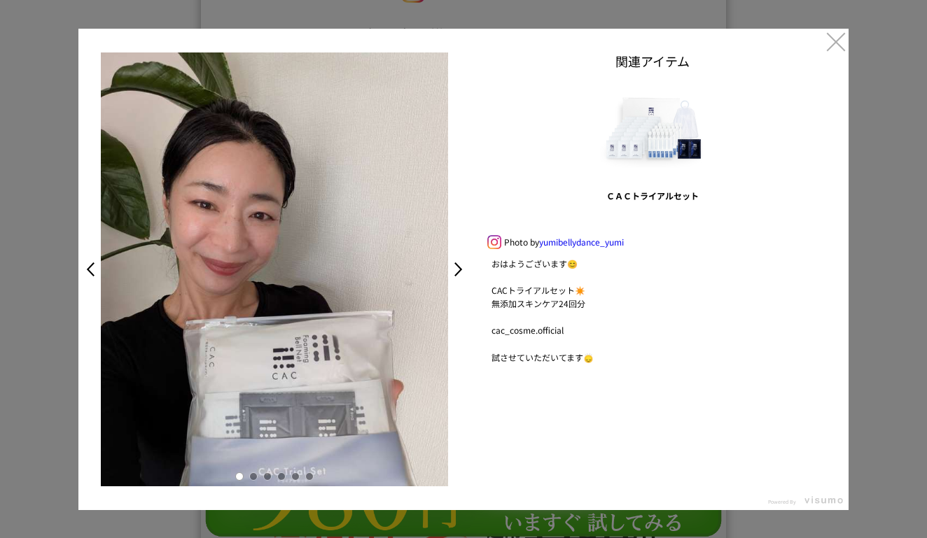
click at [456, 265] on link ">" at bounding box center [462, 269] width 20 height 25
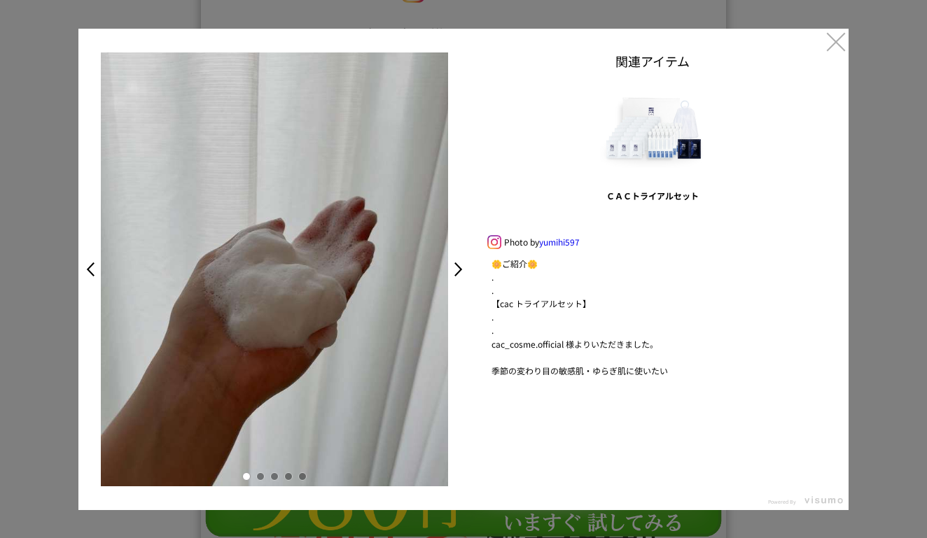
click at [456, 265] on link ">" at bounding box center [462, 269] width 20 height 25
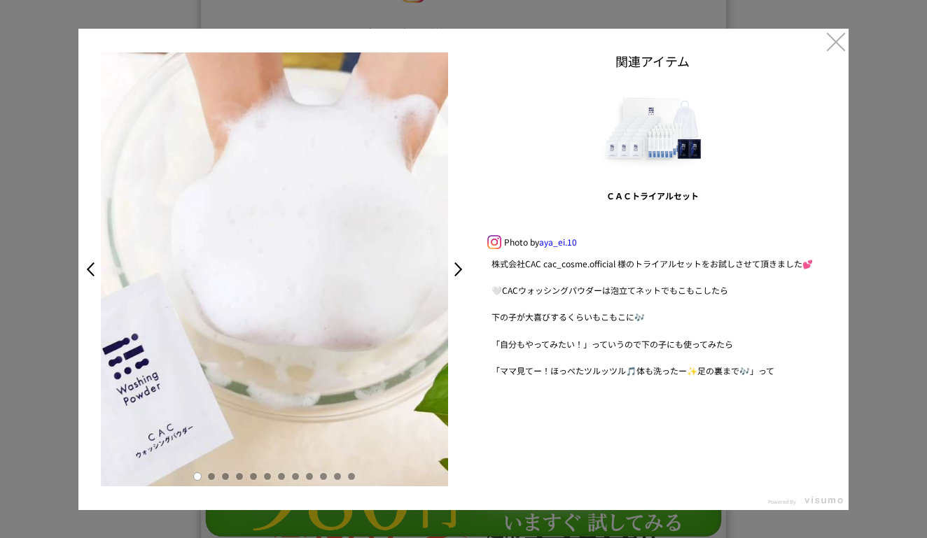
click at [456, 265] on link ">" at bounding box center [462, 269] width 20 height 25
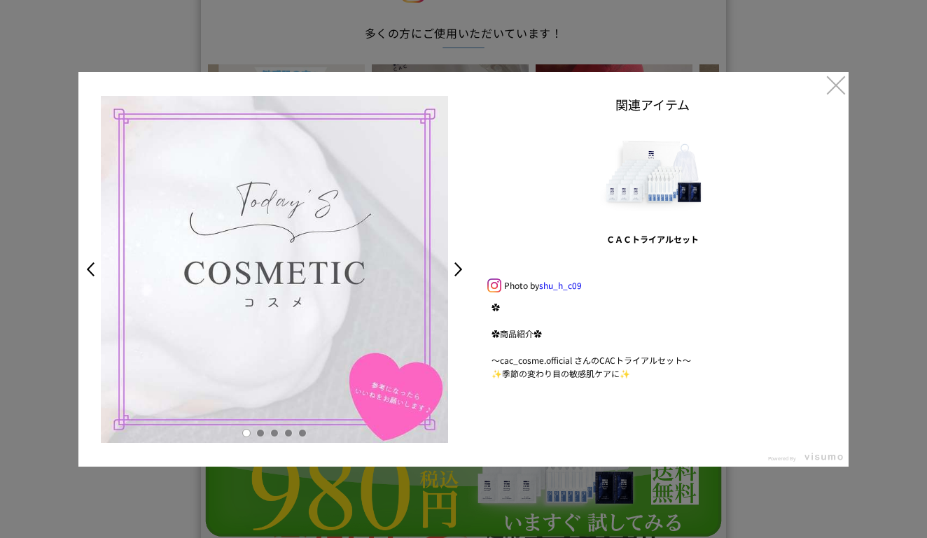
click at [456, 265] on link ">" at bounding box center [462, 269] width 20 height 25
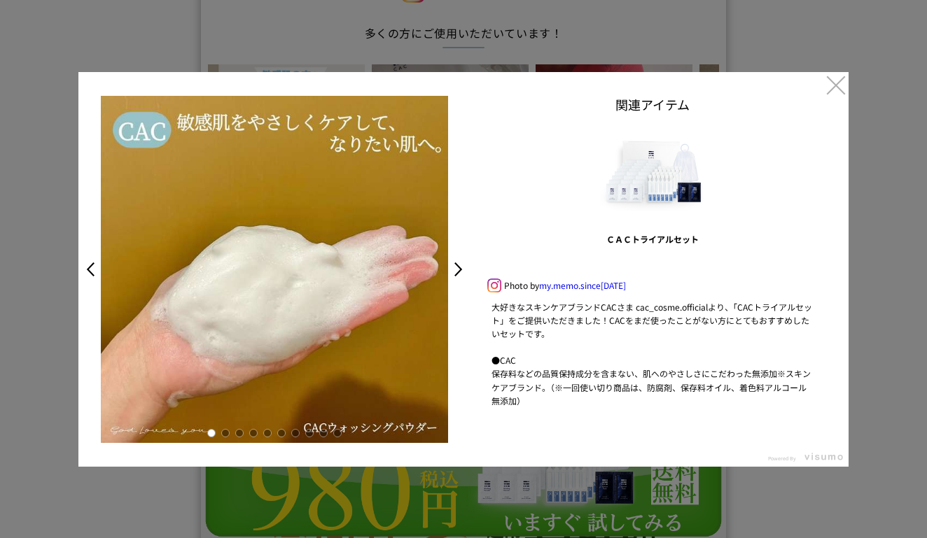
click at [456, 267] on link ">" at bounding box center [462, 269] width 20 height 25
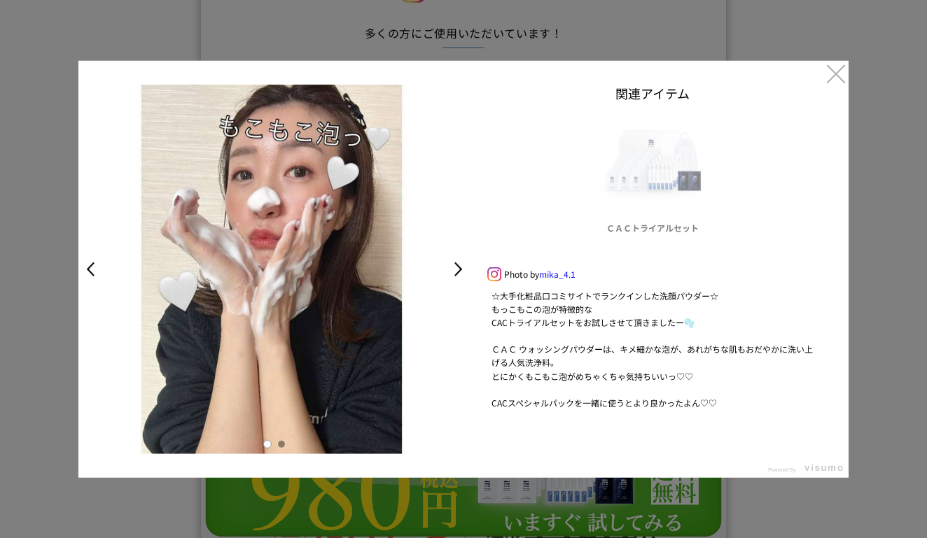
click at [456, 267] on link ">" at bounding box center [462, 268] width 20 height 25
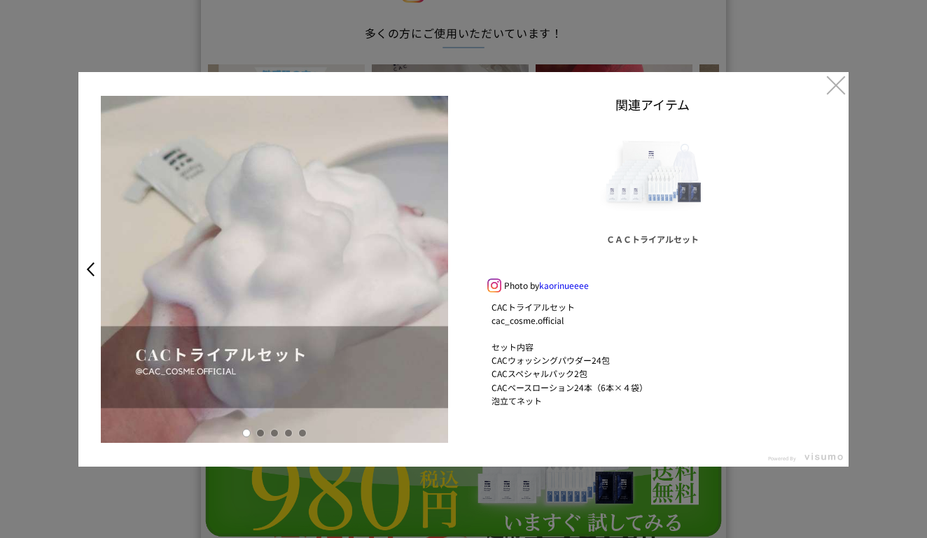
click at [456, 267] on div "< >" at bounding box center [274, 269] width 392 height 347
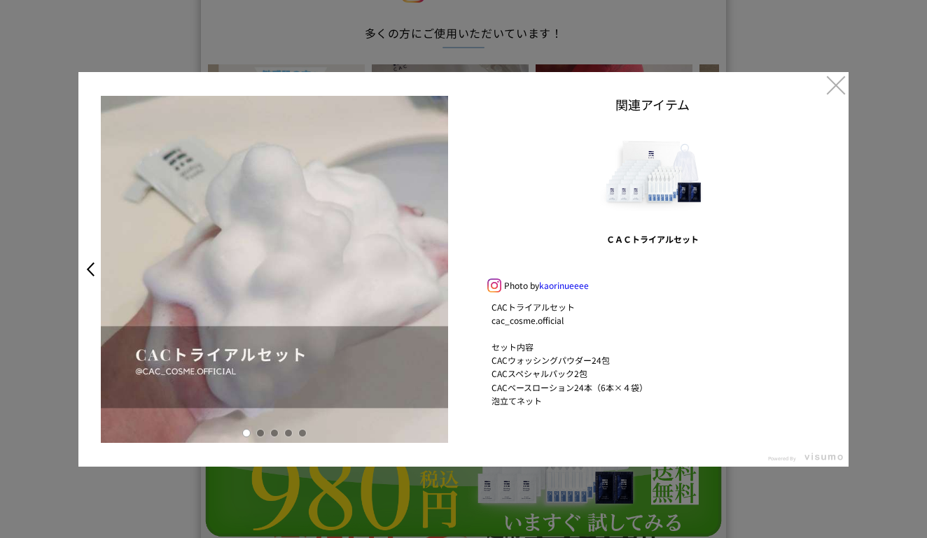
click at [259, 435] on link at bounding box center [260, 433] width 8 height 8
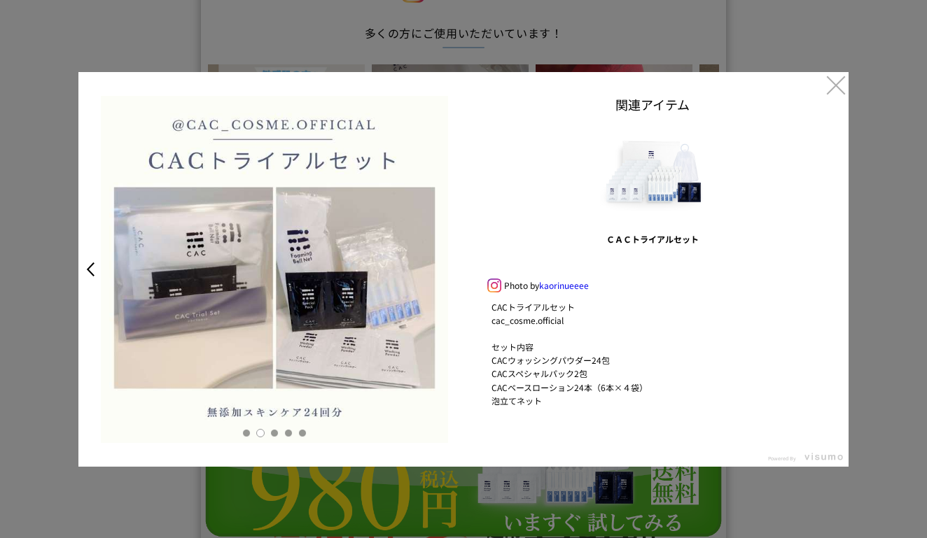
click at [259, 435] on link at bounding box center [260, 433] width 8 height 8
click at [270, 431] on link at bounding box center [274, 433] width 8 height 8
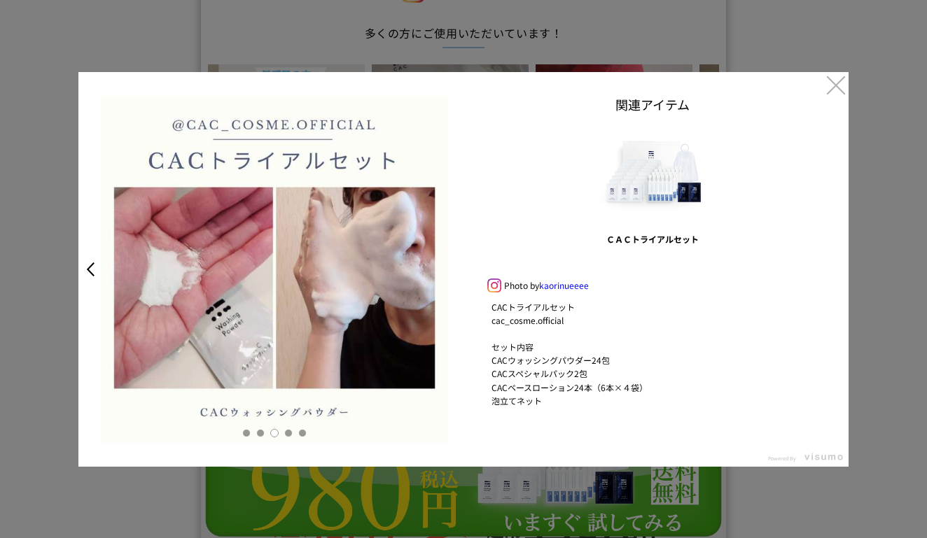
click at [291, 428] on img at bounding box center [274, 269] width 347 height 347
click at [291, 433] on link at bounding box center [288, 433] width 8 height 8
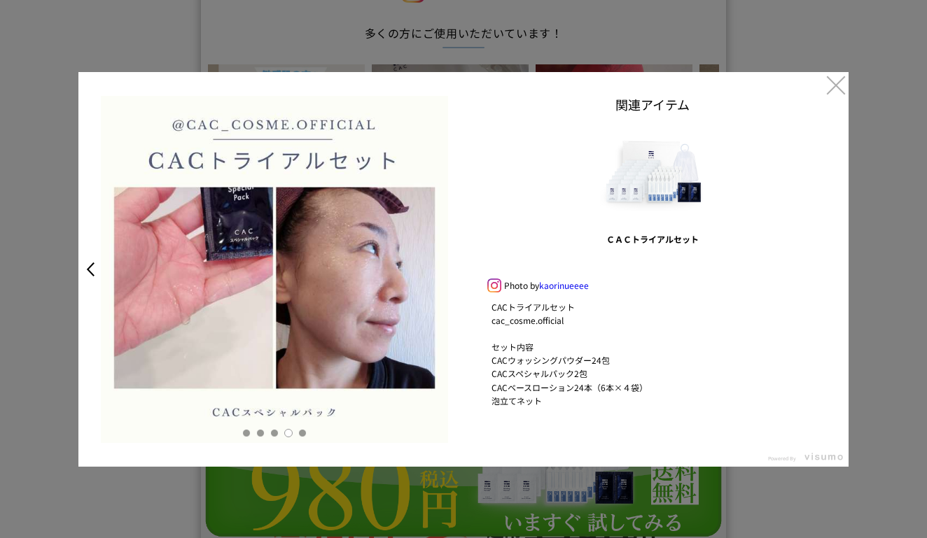
click at [335, 327] on img at bounding box center [274, 269] width 347 height 347
click at [272, 433] on link at bounding box center [274, 433] width 8 height 8
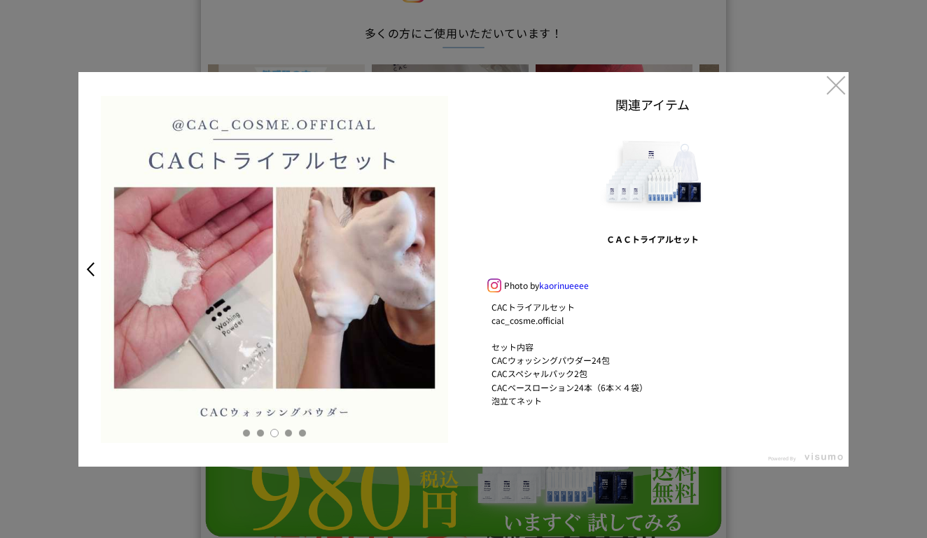
click at [392, 249] on img at bounding box center [274, 269] width 347 height 347
click at [836, 87] on link "×" at bounding box center [835, 84] width 25 height 25
